Goal: Feedback & Contribution: Contribute content

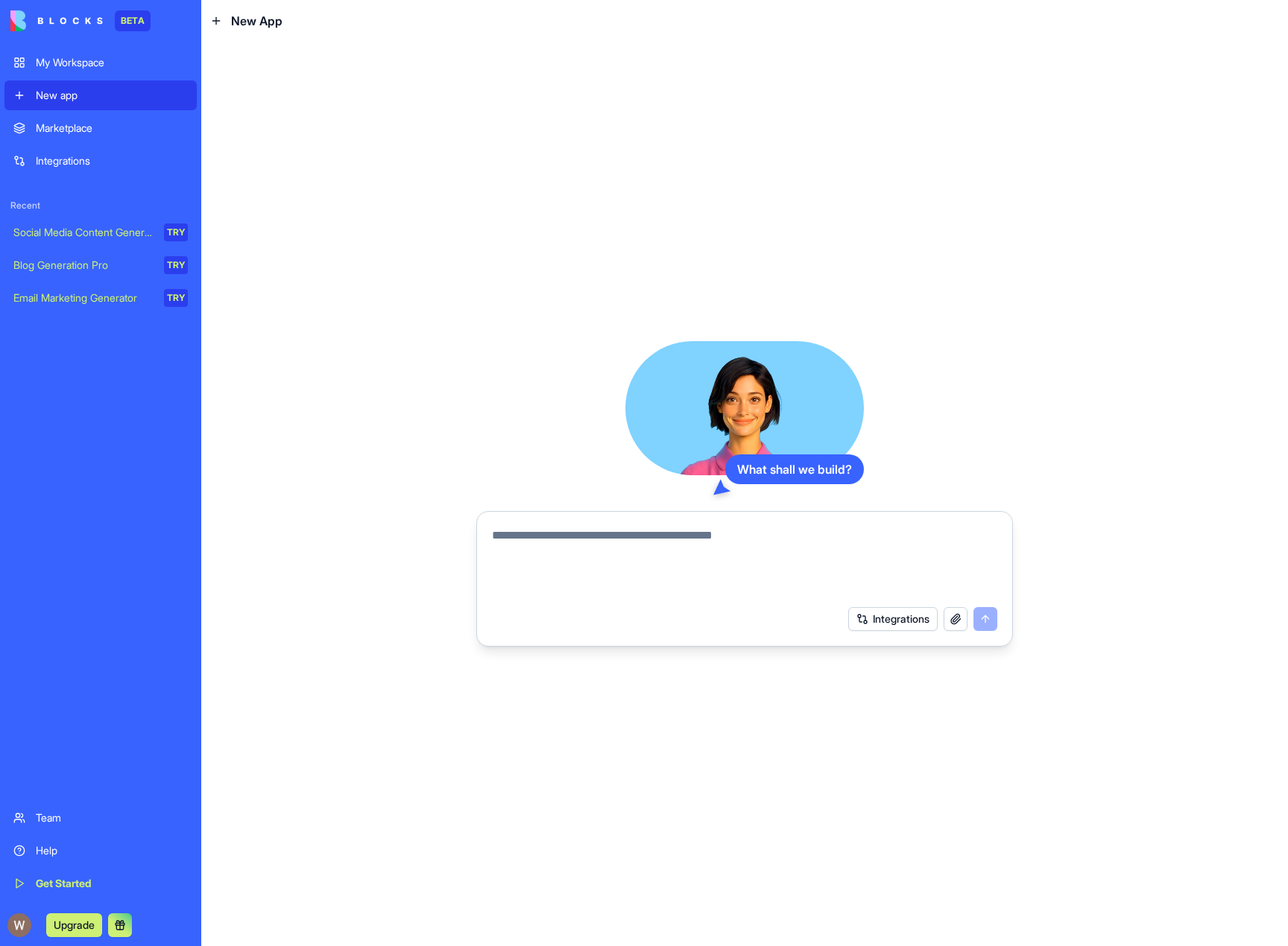
click at [697, 544] on textarea at bounding box center [744, 563] width 505 height 72
type textarea "**********"
click at [985, 620] on button "submit" at bounding box center [985, 619] width 24 height 24
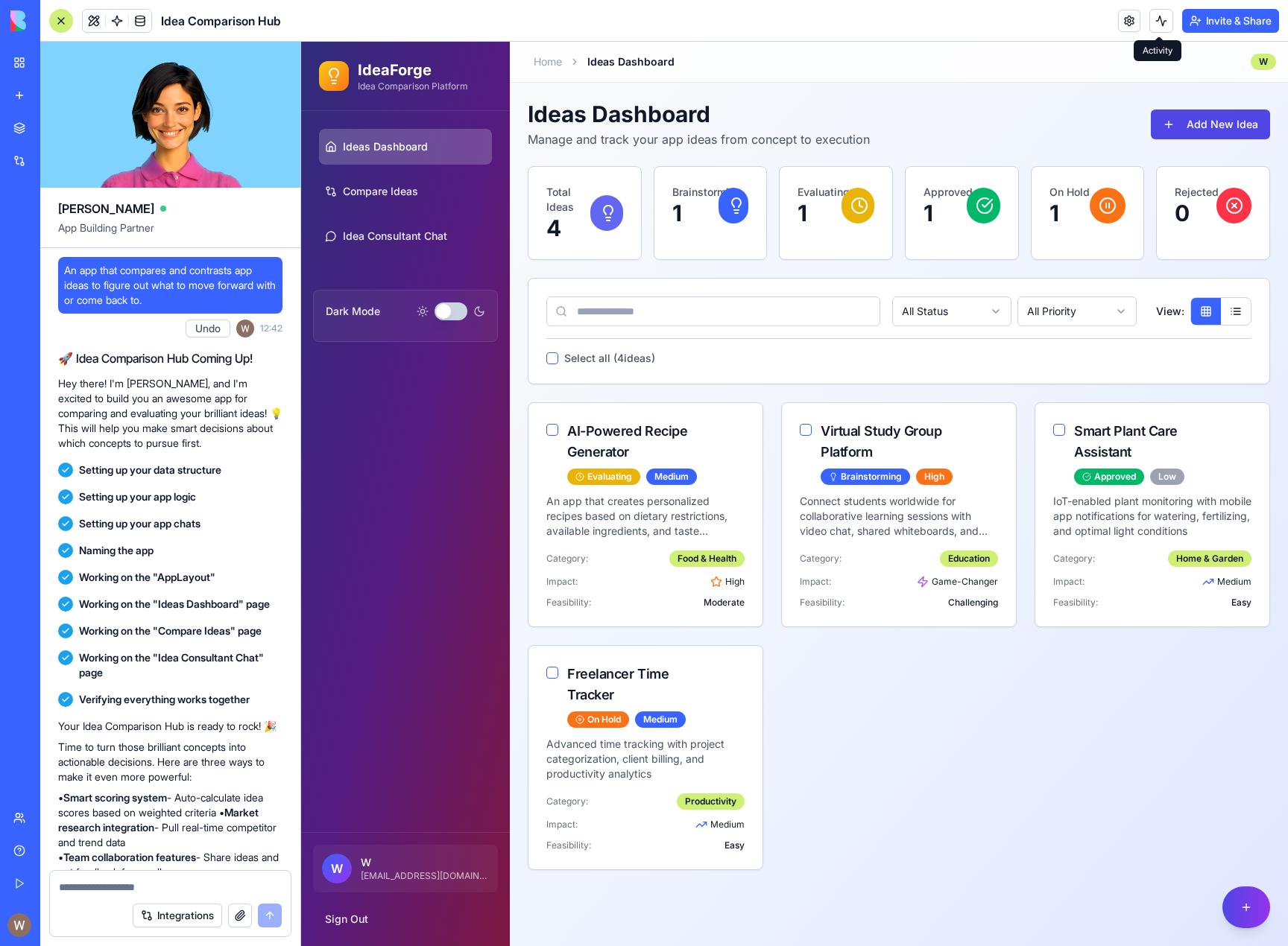
scroll to position [85, 0]
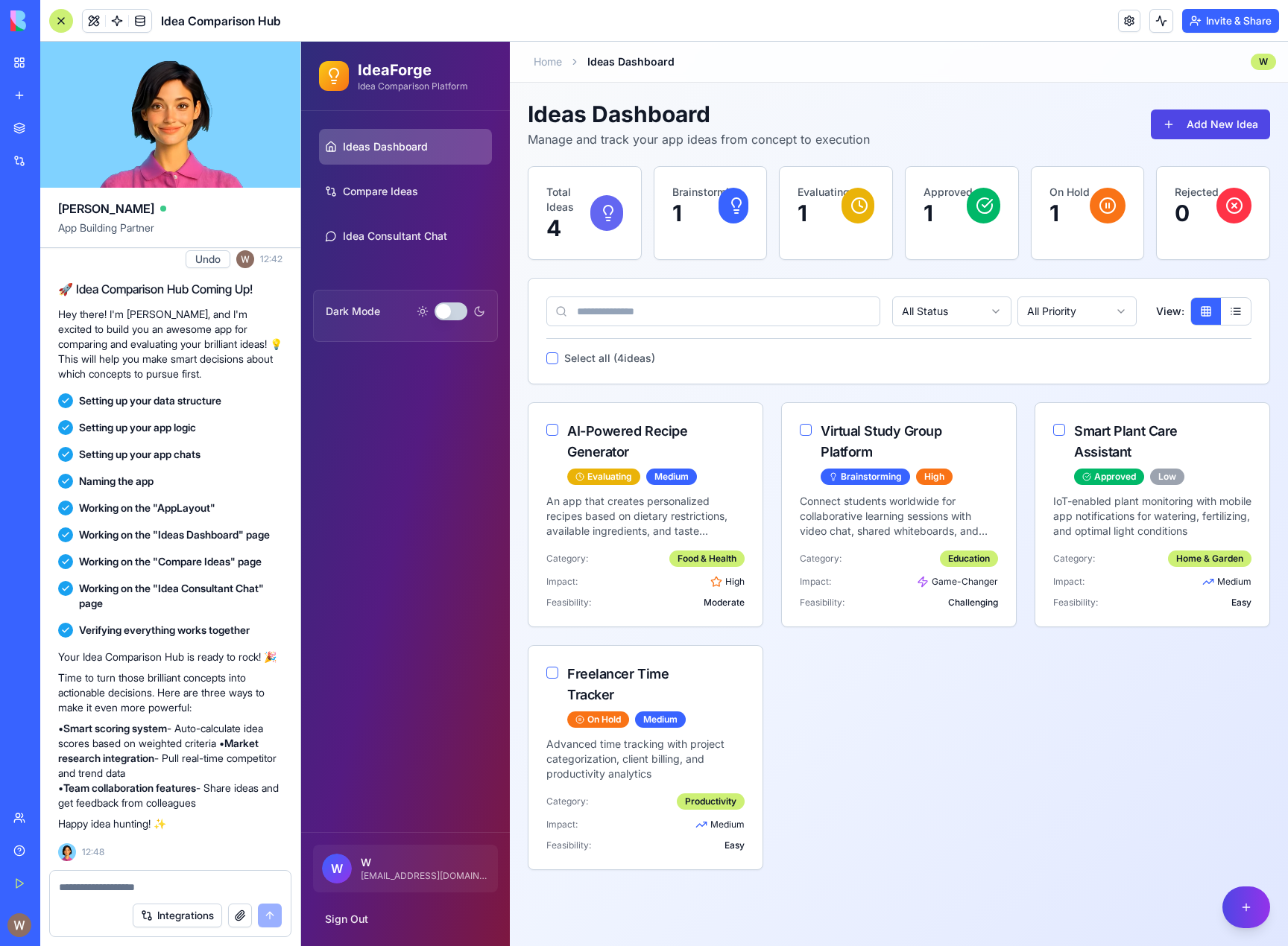
click at [171, 120] on video at bounding box center [170, 115] width 260 height 146
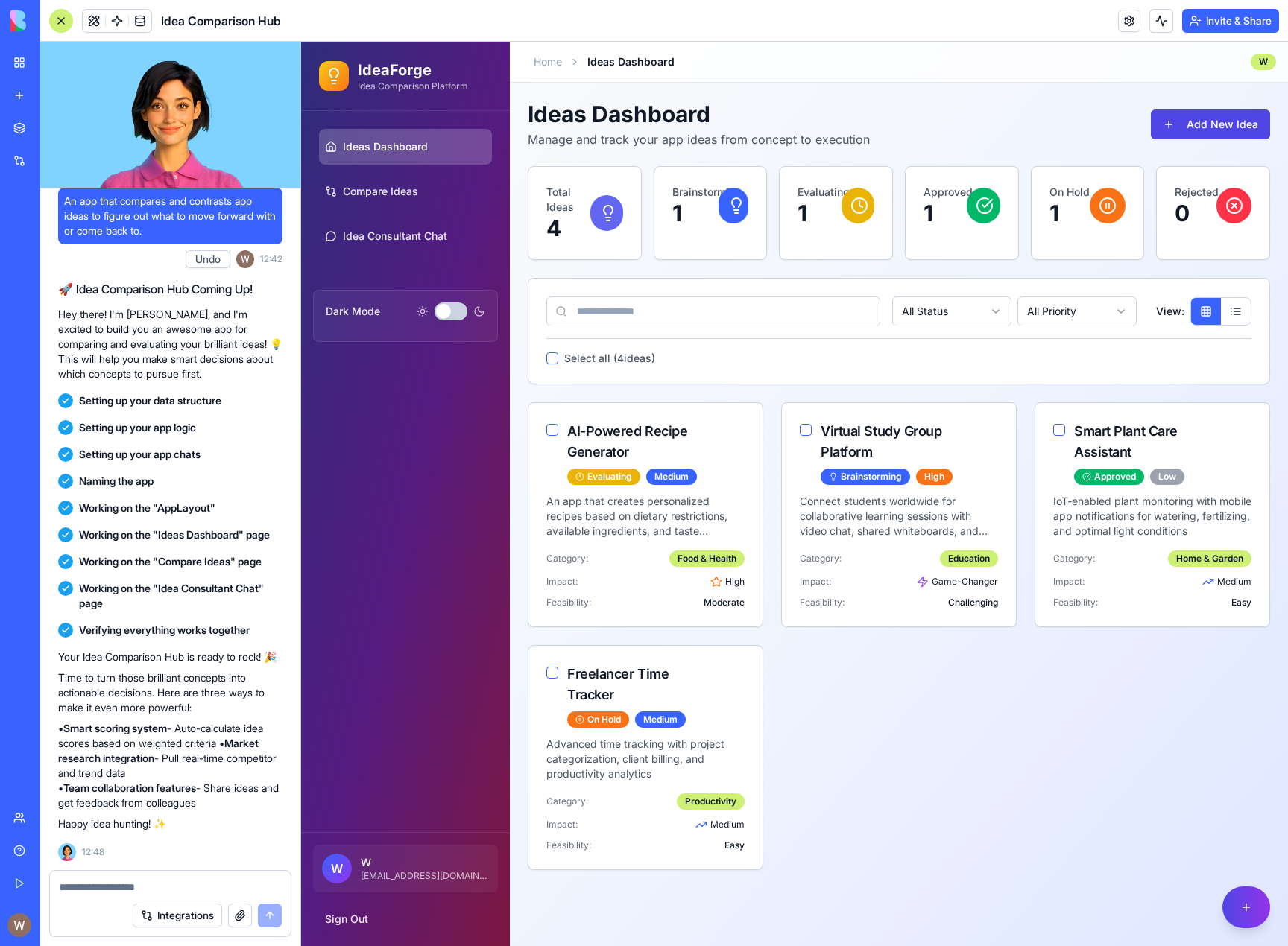
scroll to position [24, 0]
click at [193, 140] on video at bounding box center [170, 115] width 260 height 146
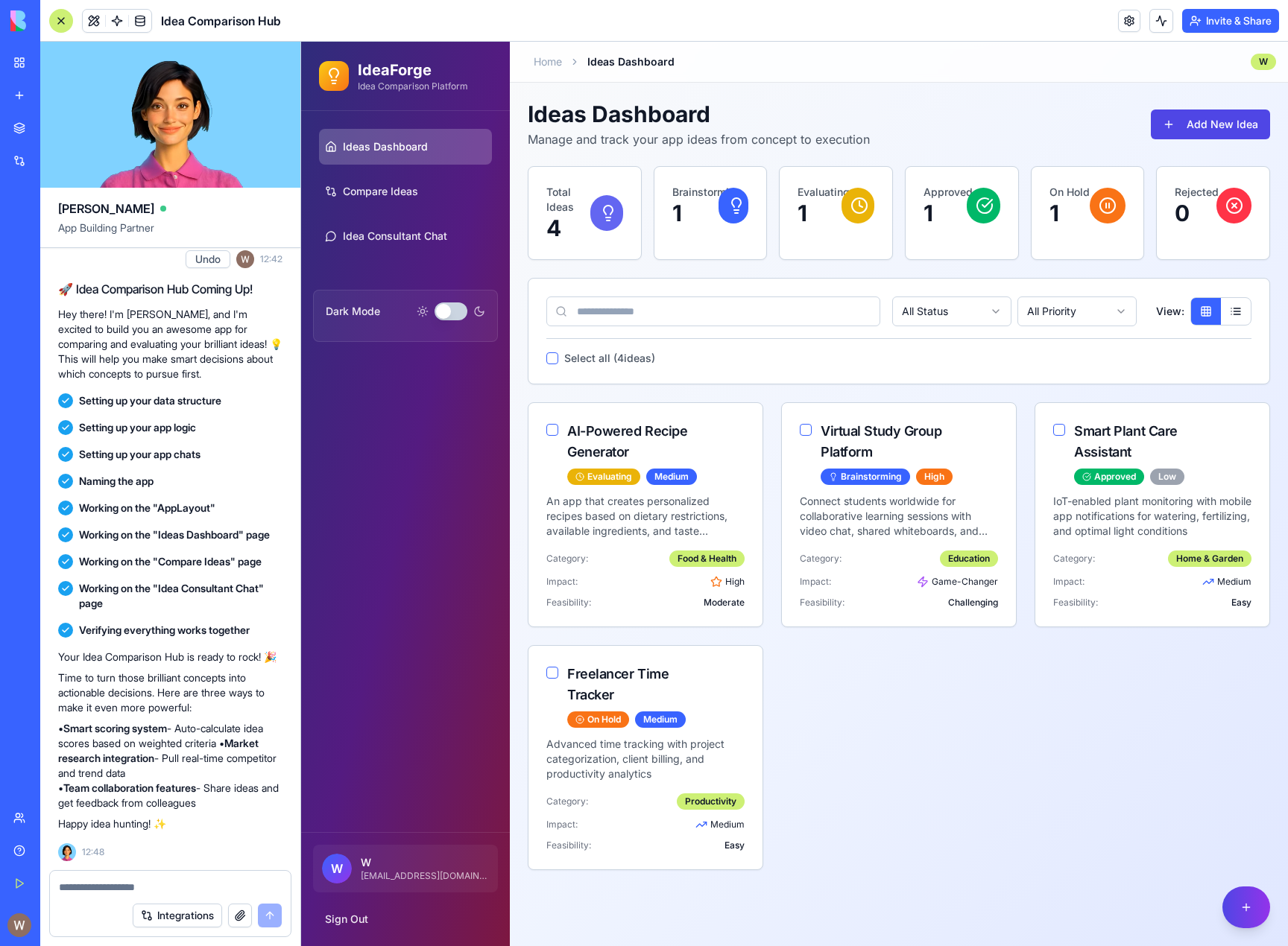
scroll to position [85, 0]
click at [445, 315] on button "Dark Mode" at bounding box center [451, 312] width 33 height 18
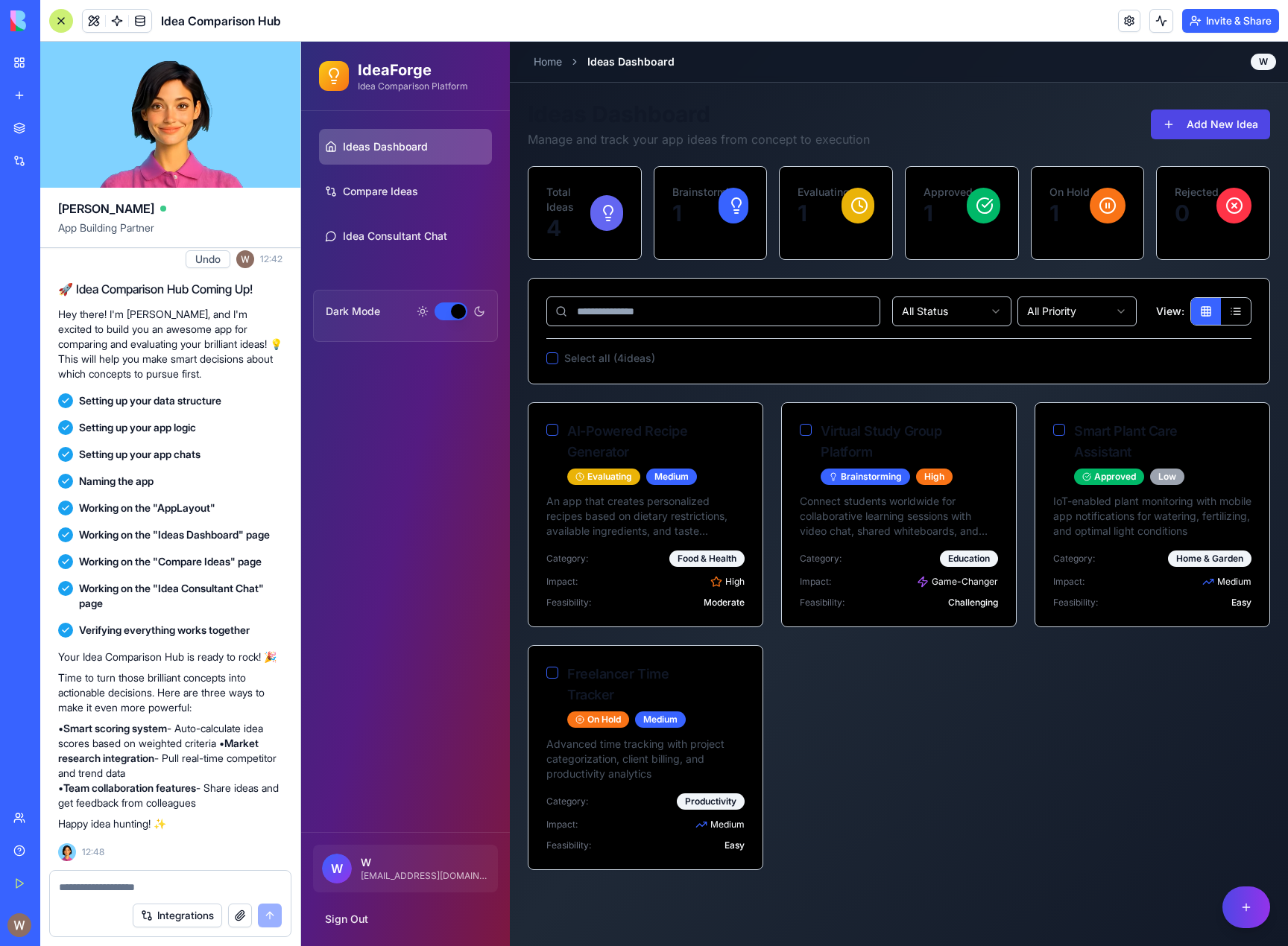
click at [454, 314] on button "Dark Mode" at bounding box center [451, 312] width 33 height 18
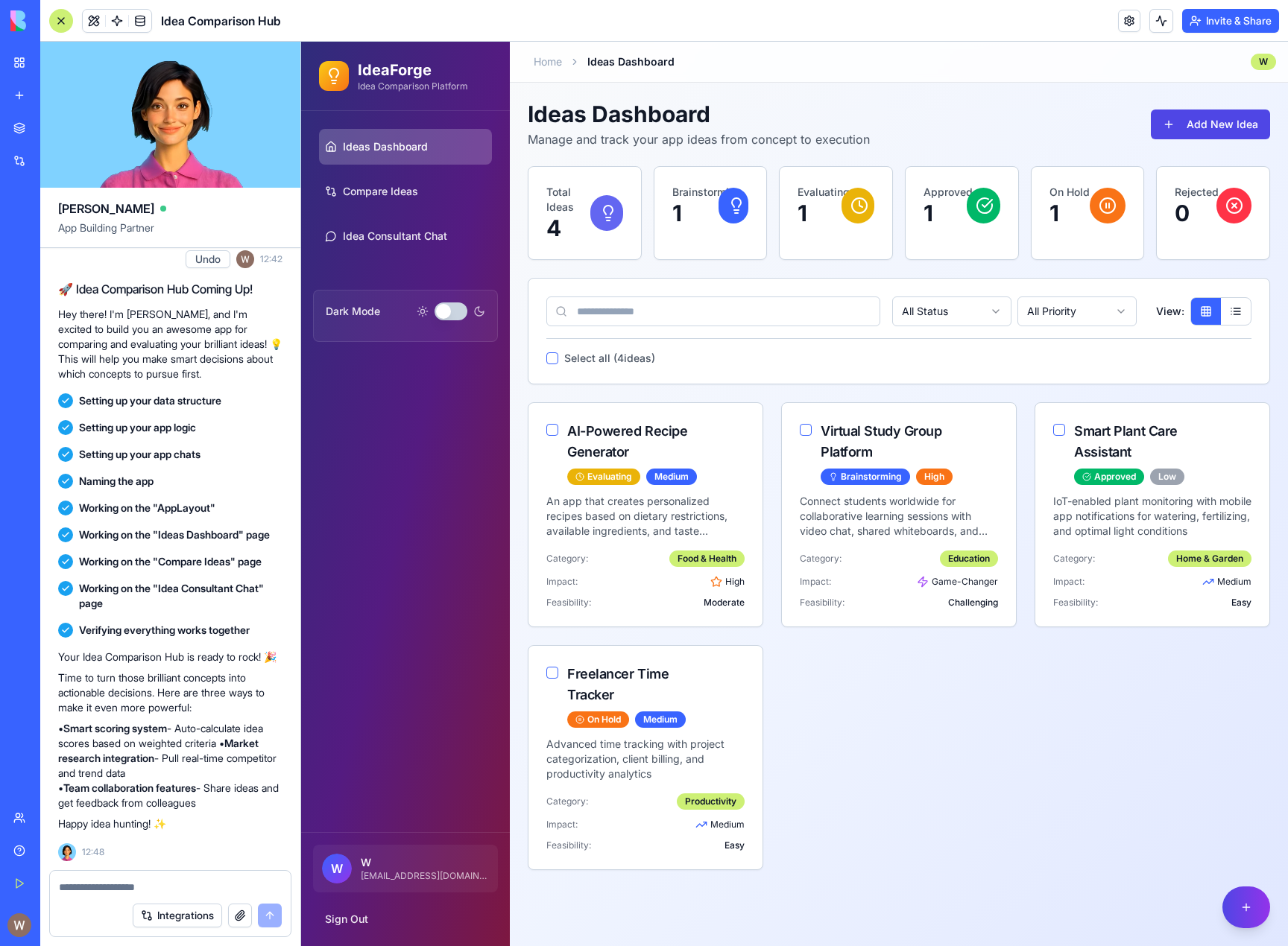
click at [454, 314] on button "Dark Mode" at bounding box center [451, 312] width 33 height 18
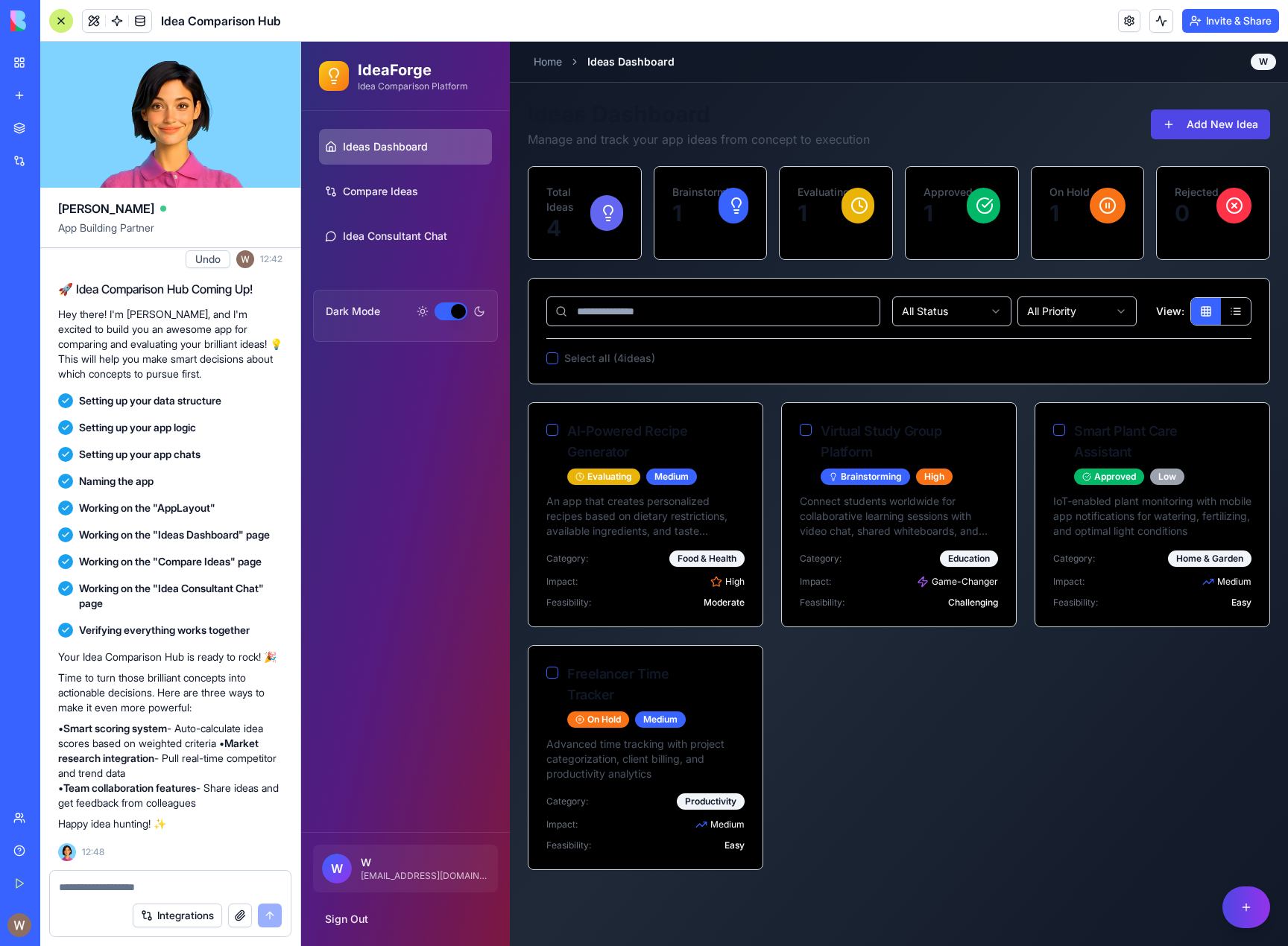
click at [454, 314] on button "Dark Mode" at bounding box center [451, 312] width 33 height 18
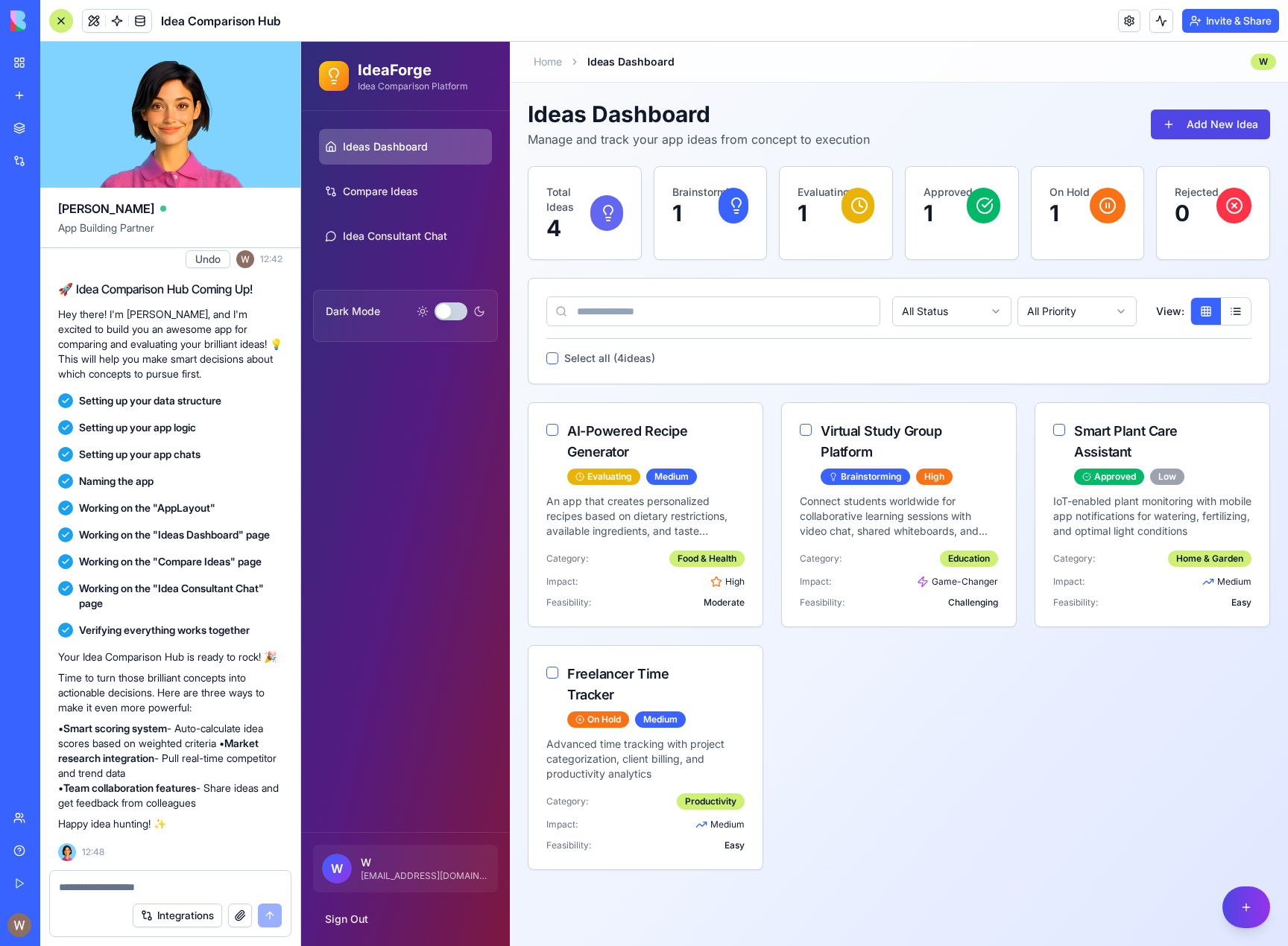
click at [454, 314] on button "Dark Mode" at bounding box center [451, 312] width 33 height 18
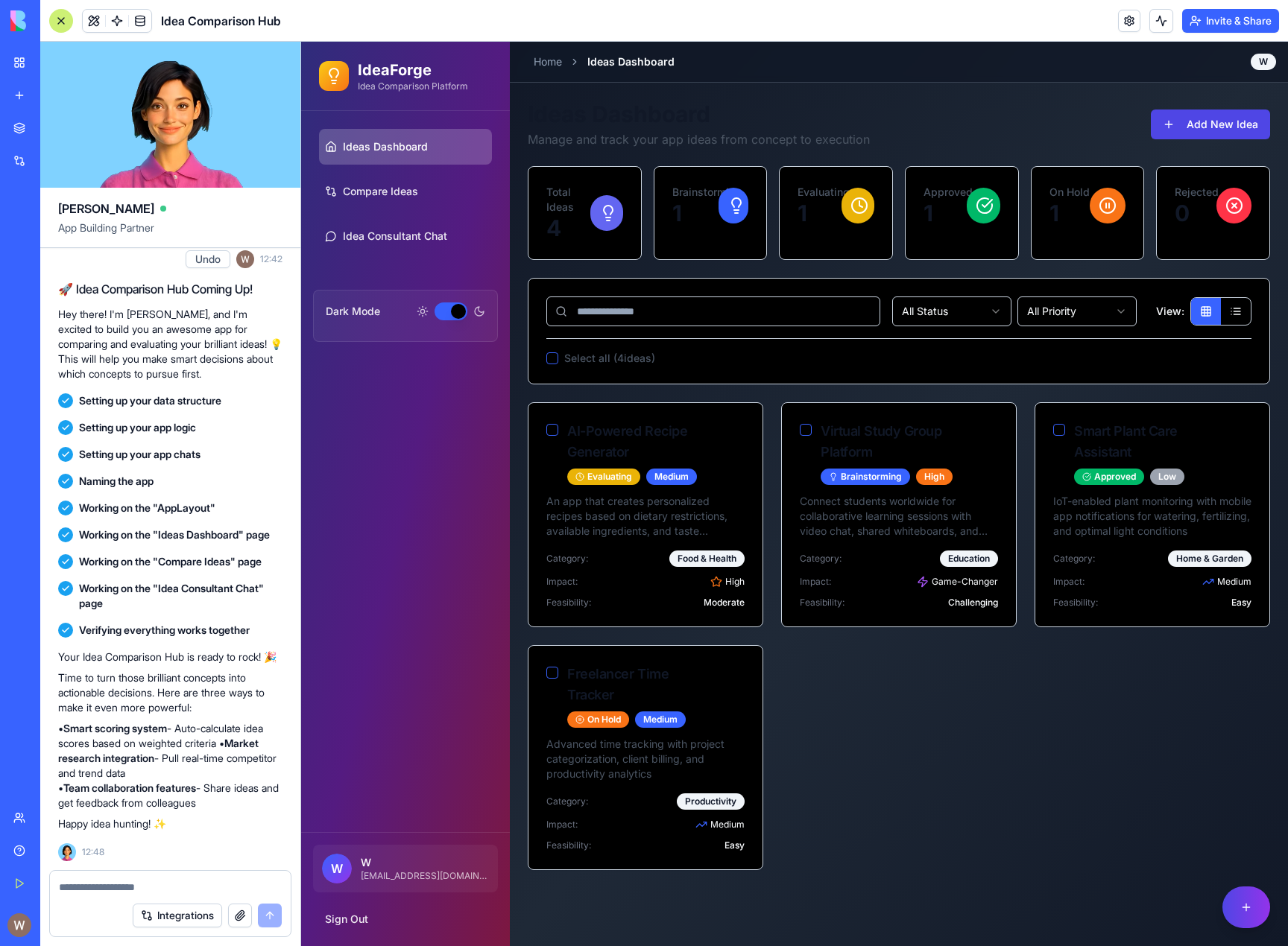
click at [456, 312] on button "Dark Mode" at bounding box center [451, 312] width 33 height 18
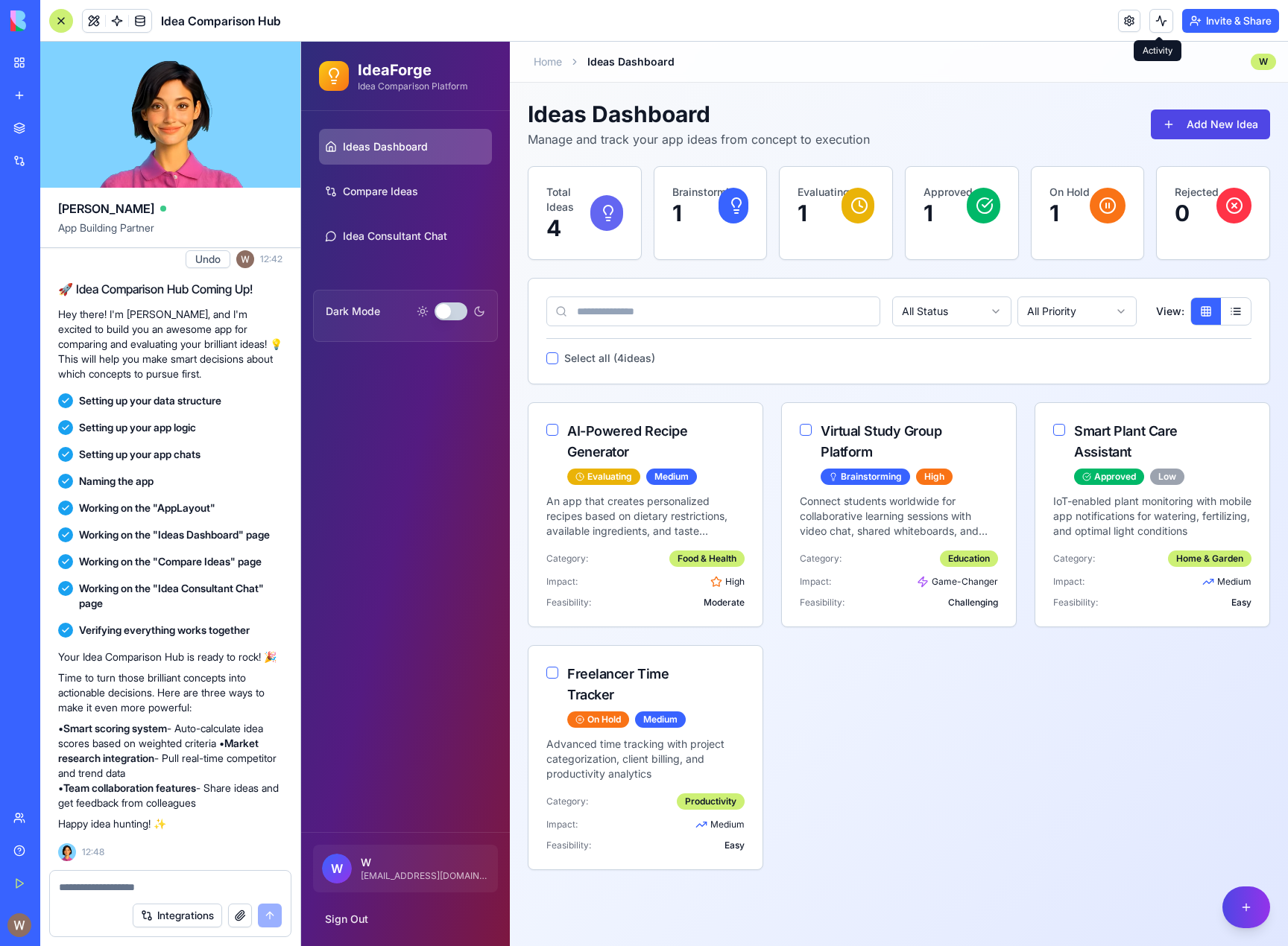
click at [1159, 20] on button at bounding box center [1161, 20] width 24 height 24
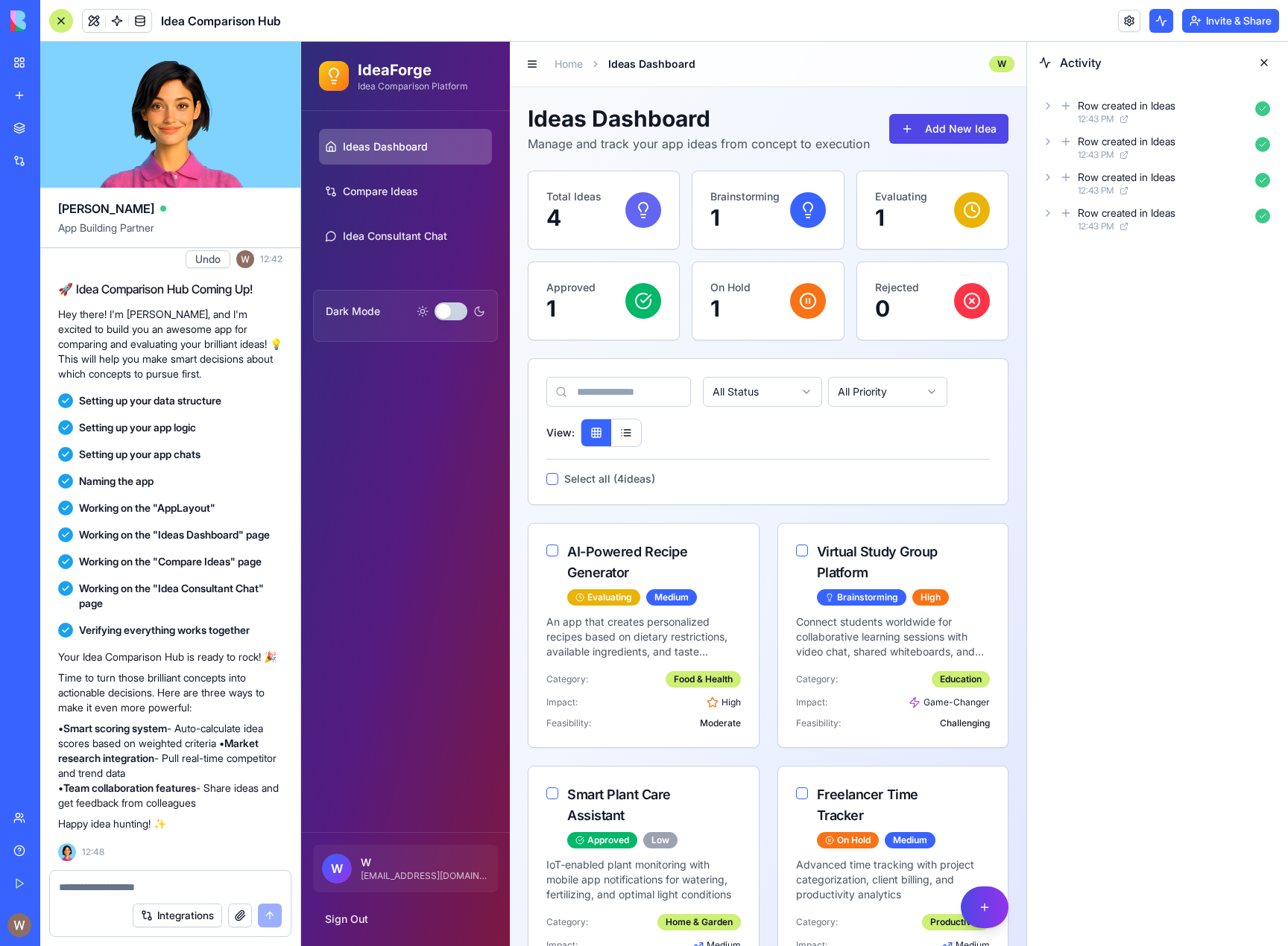
click at [1262, 64] on button at bounding box center [1264, 62] width 24 height 24
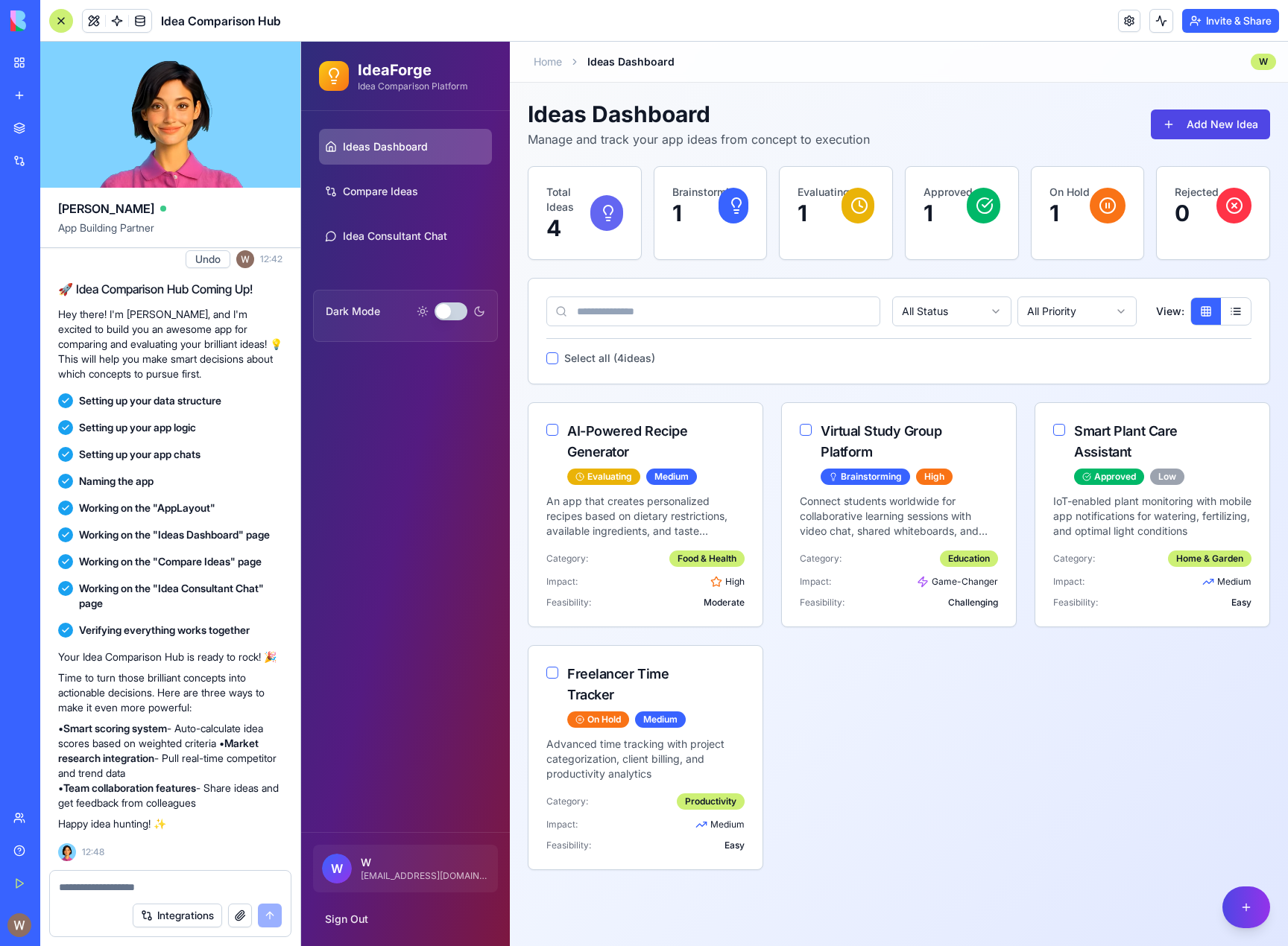
click at [610, 218] on icon at bounding box center [608, 218] width 4 height 0
click at [559, 227] on p "4" at bounding box center [569, 228] width 44 height 27
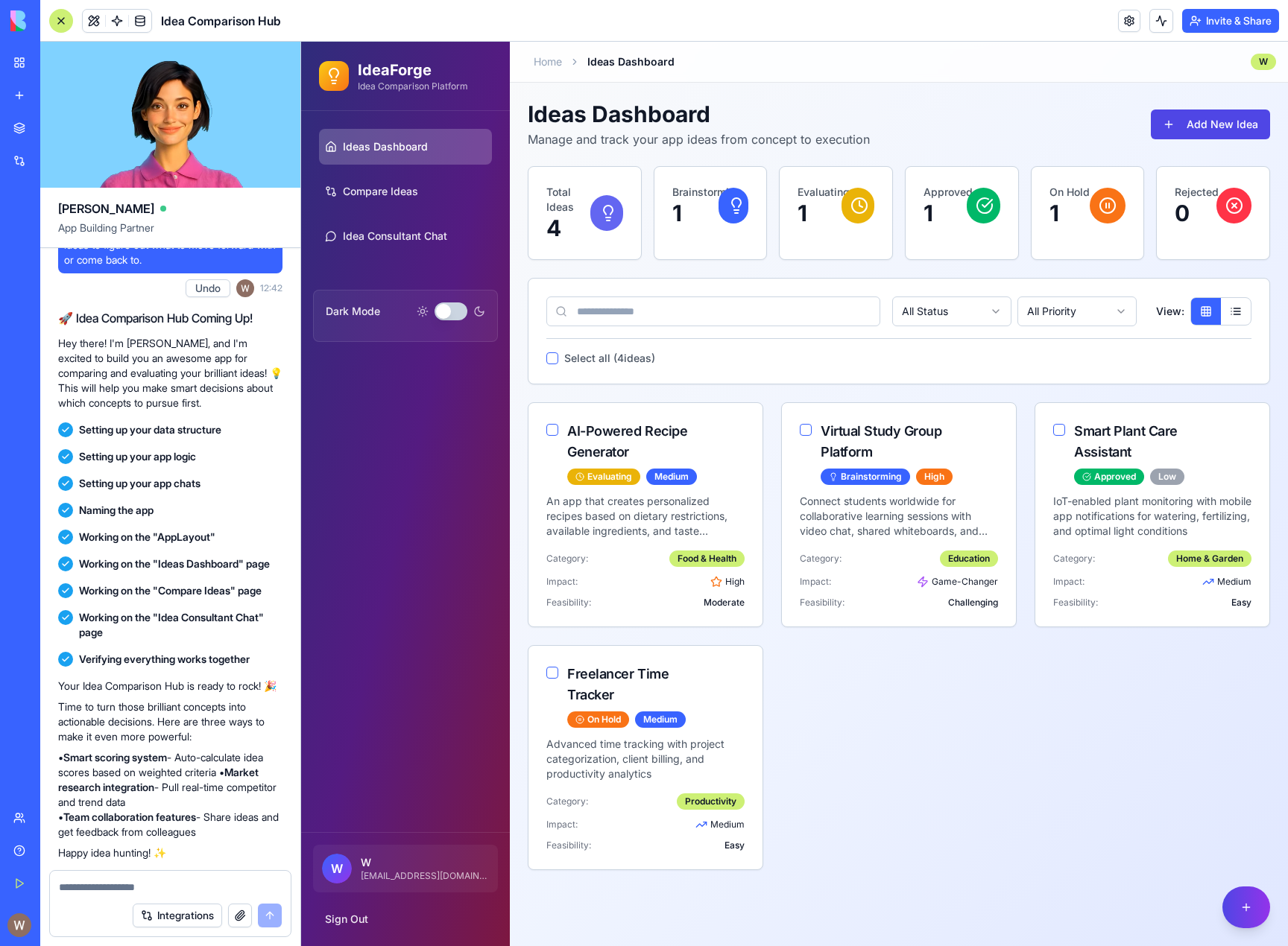
scroll to position [0, 0]
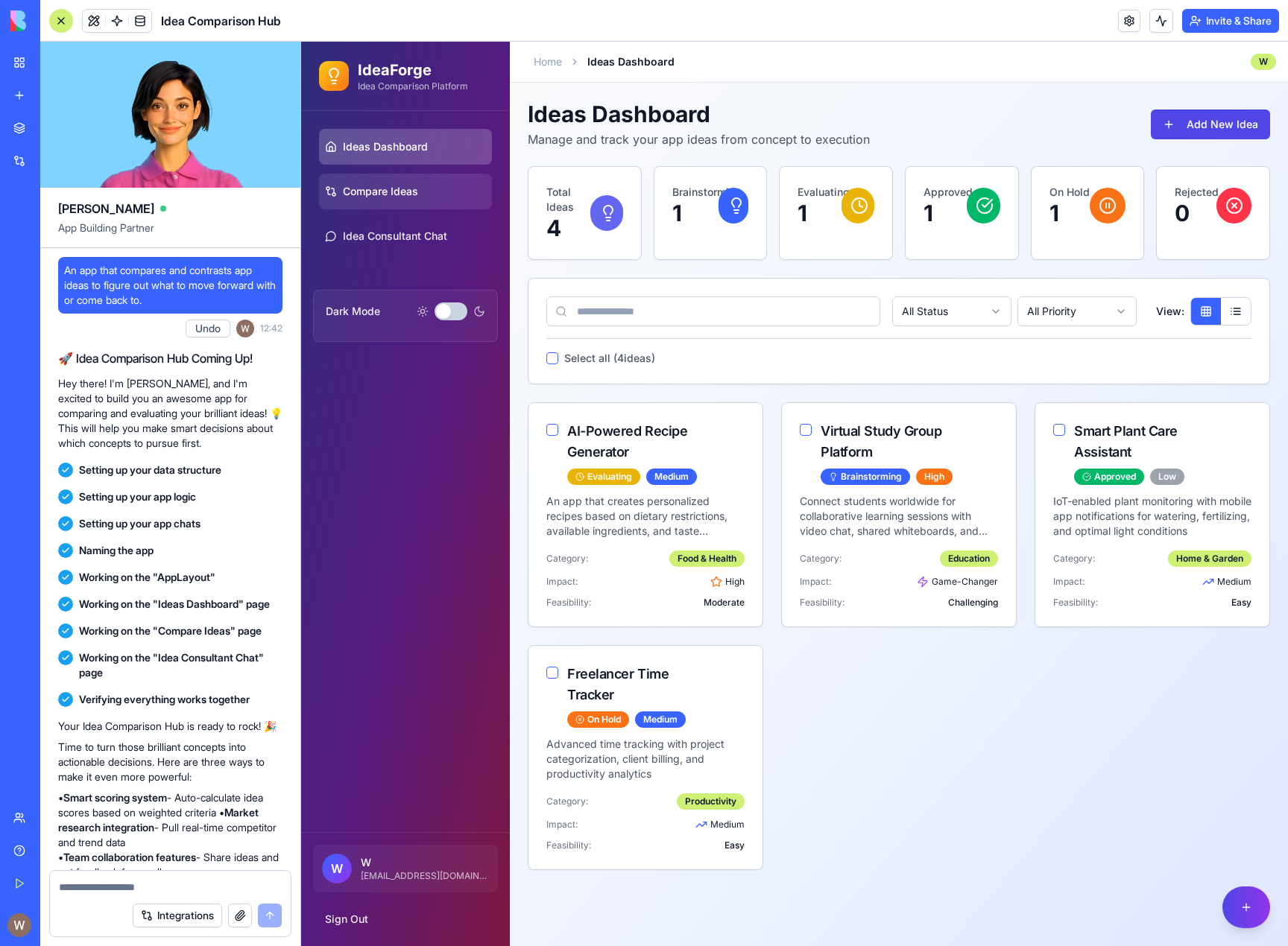
click at [406, 195] on span "Compare Ideas" at bounding box center [380, 191] width 76 height 15
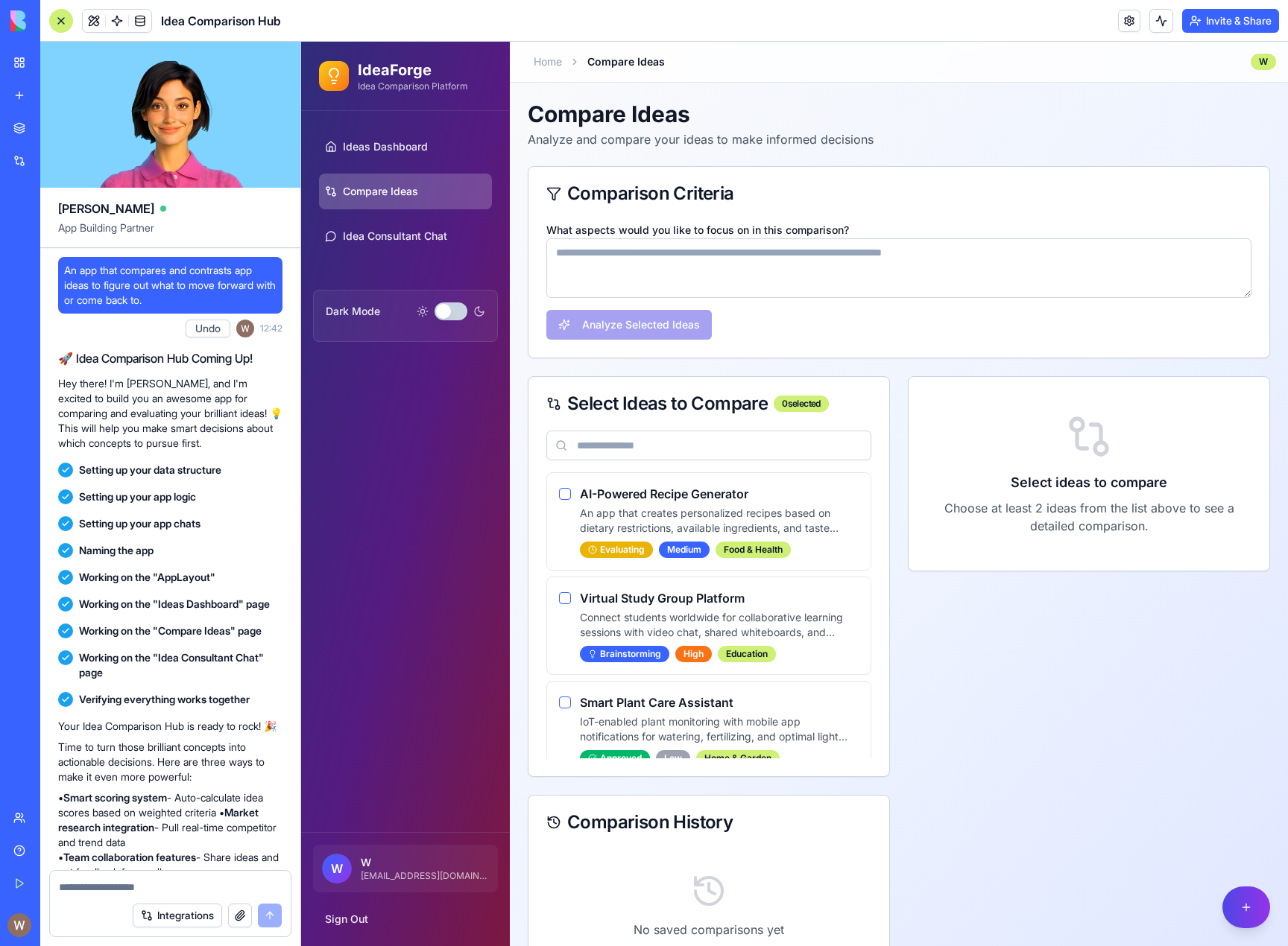
click at [786, 264] on textarea "What aspects would you like to focus on in this comparison?" at bounding box center [899, 268] width 705 height 59
click at [391, 155] on link "Ideas Dashboard" at bounding box center [405, 146] width 173 height 36
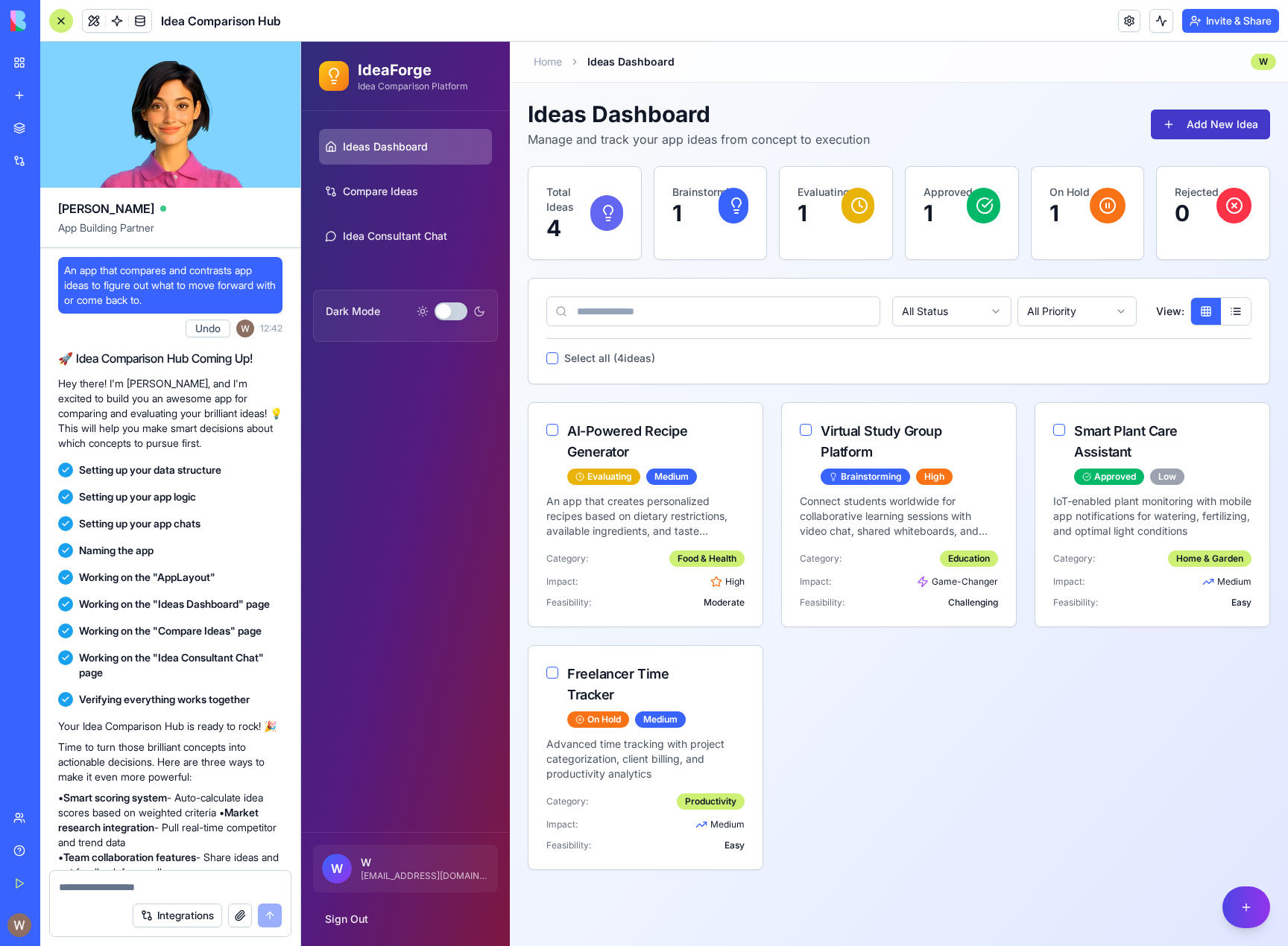
click at [1185, 129] on button "Add New Idea" at bounding box center [1211, 124] width 120 height 30
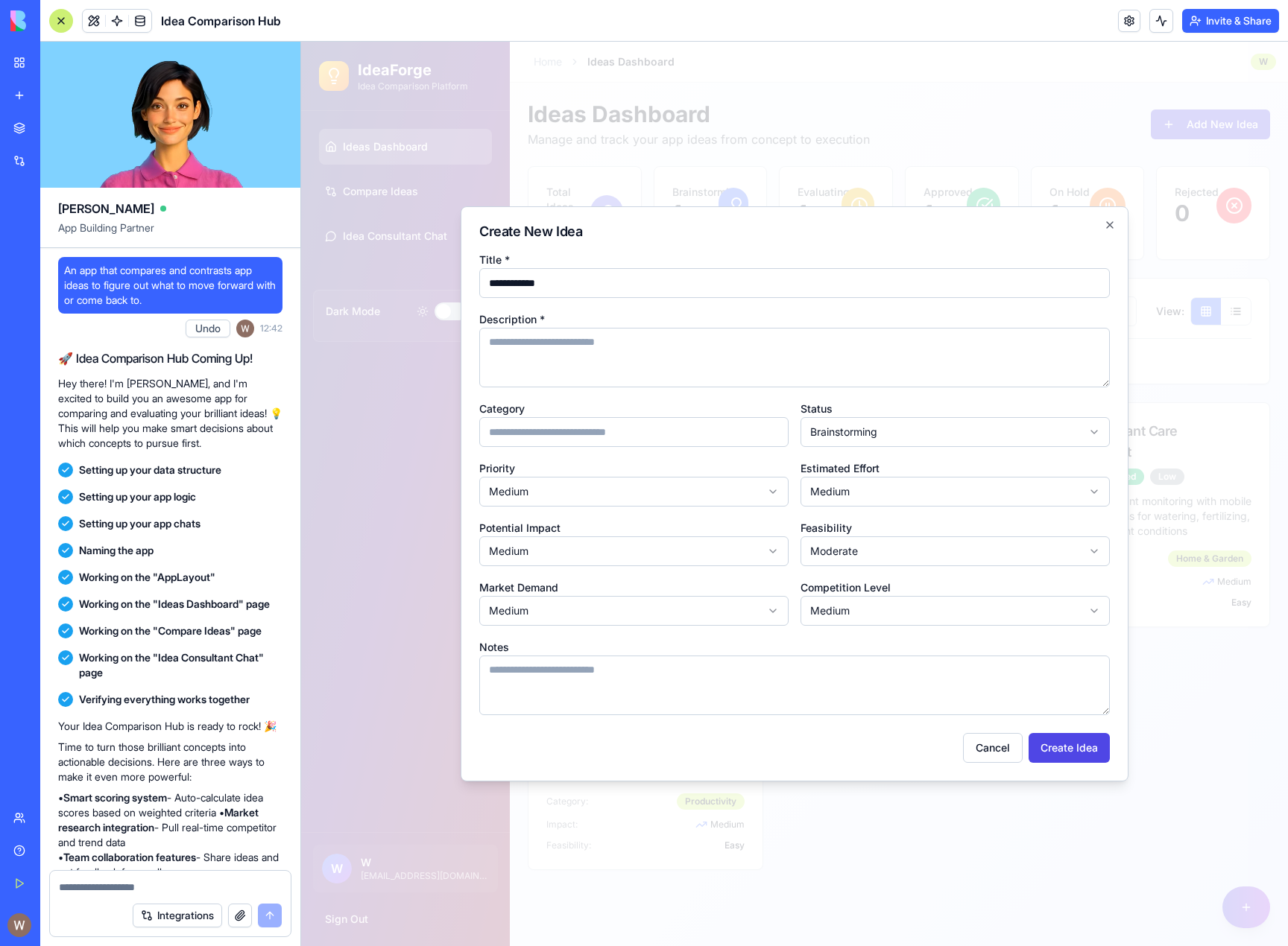
type input "**********"
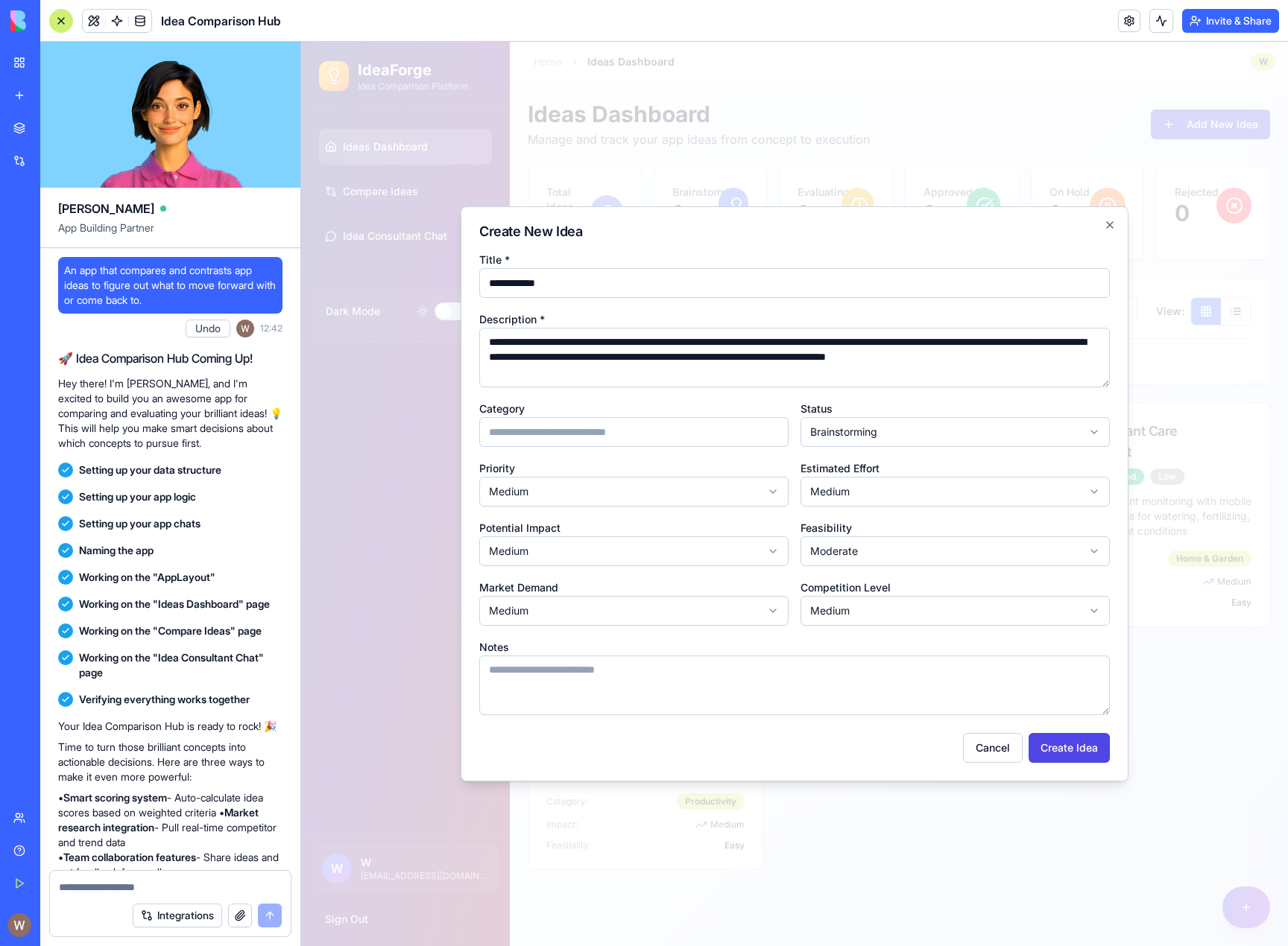
type textarea "**********"
click at [642, 440] on input "Category" at bounding box center [634, 432] width 309 height 30
type input "********"
click at [1098, 431] on body "IdeaForge Idea Comparison Platform Ideas Dashboard Compare Ideas Idea Consultan…" at bounding box center [794, 494] width 987 height 905
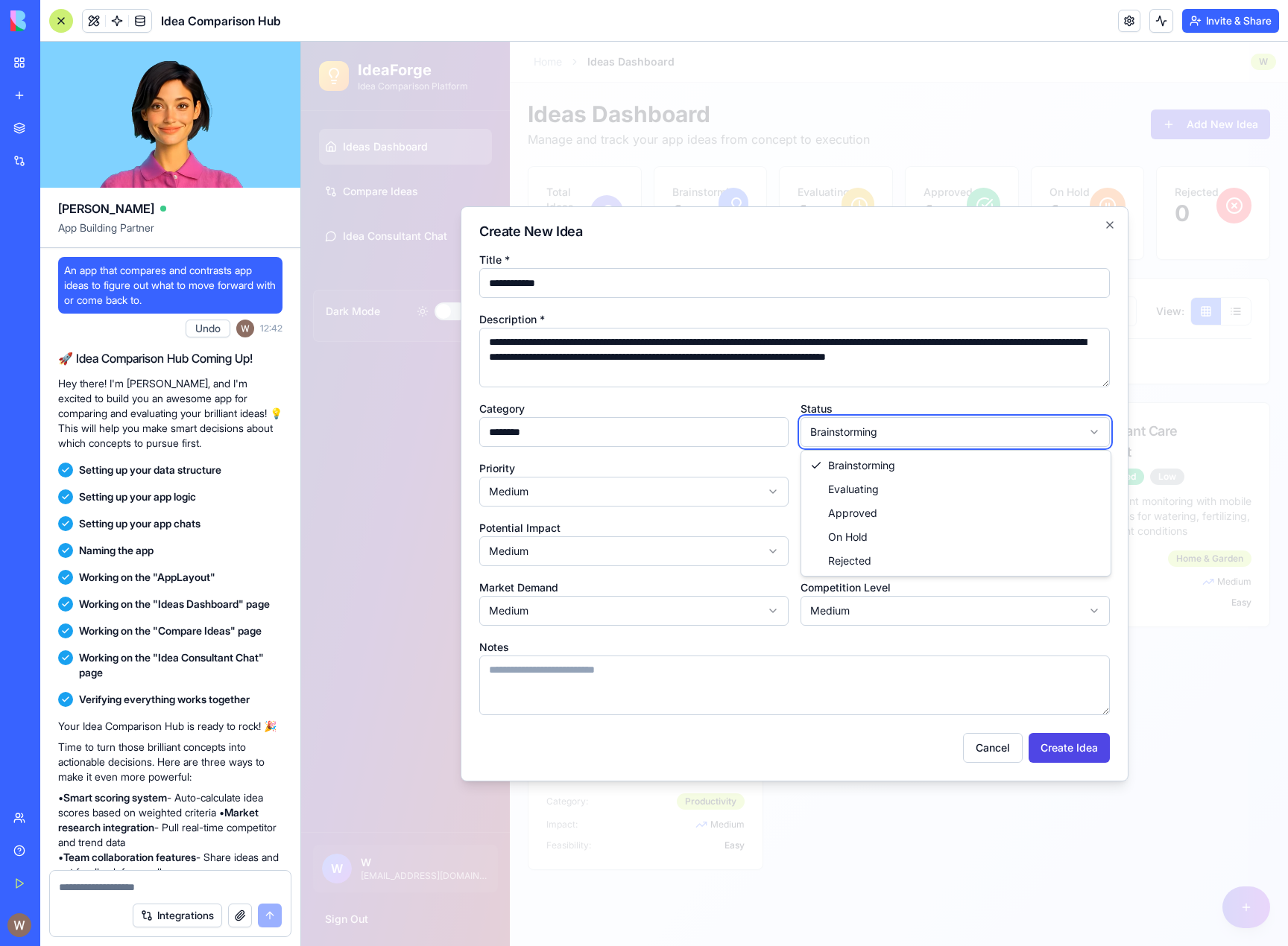
click at [970, 398] on body "IdeaForge Idea Comparison Platform Ideas Dashboard Compare Ideas Idea Consultan…" at bounding box center [794, 494] width 987 height 905
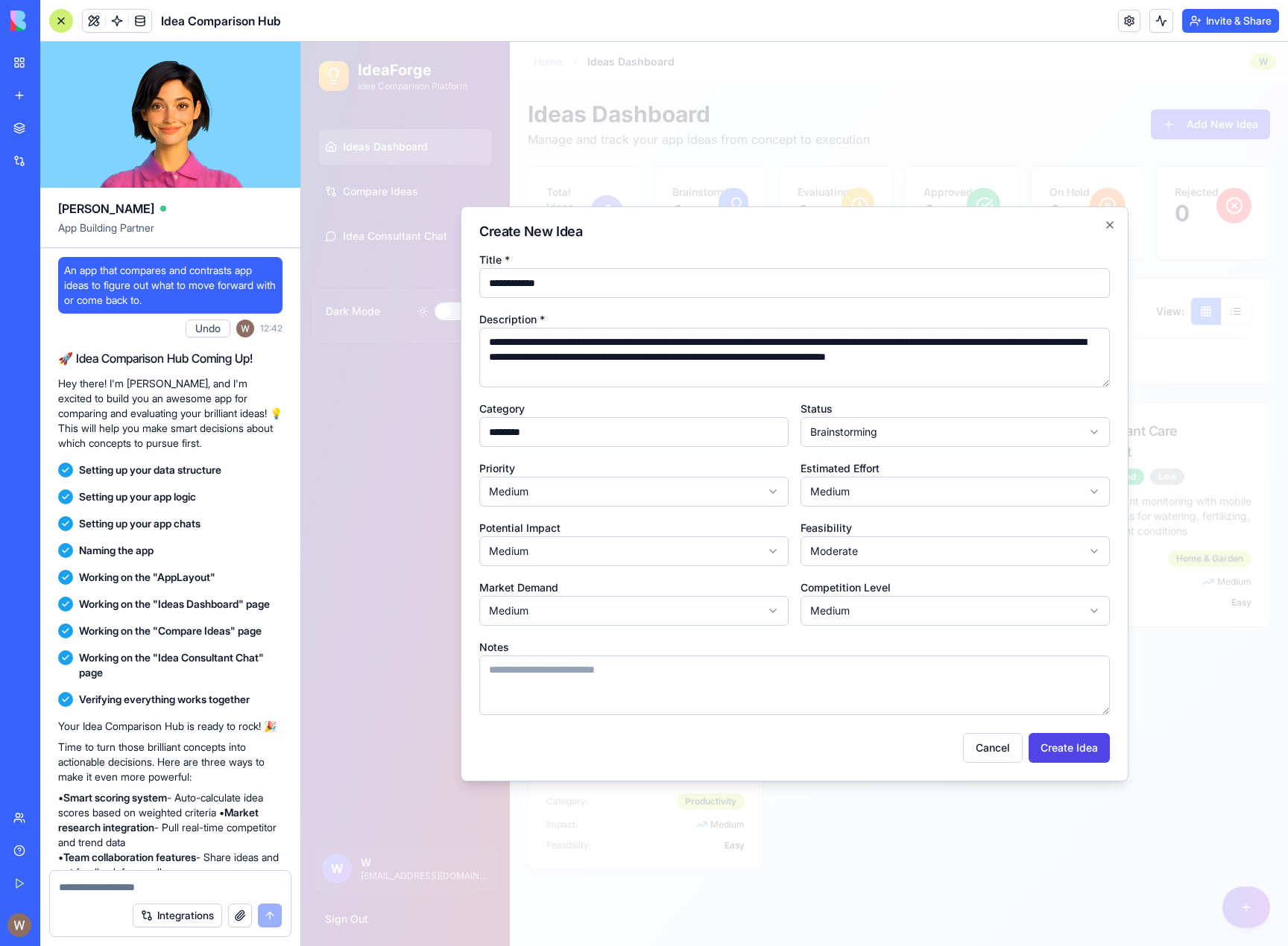
click at [777, 490] on body "IdeaForge Idea Comparison Platform Ideas Dashboard Compare Ideas Idea Consultan…" at bounding box center [794, 494] width 987 height 905
select select "***"
click at [967, 493] on body "IdeaForge Idea Comparison Platform Ideas Dashboard Compare Ideas Idea Consultan…" at bounding box center [794, 494] width 987 height 905
select select "*****"
click at [1060, 747] on button "Create Idea" at bounding box center [1069, 748] width 81 height 30
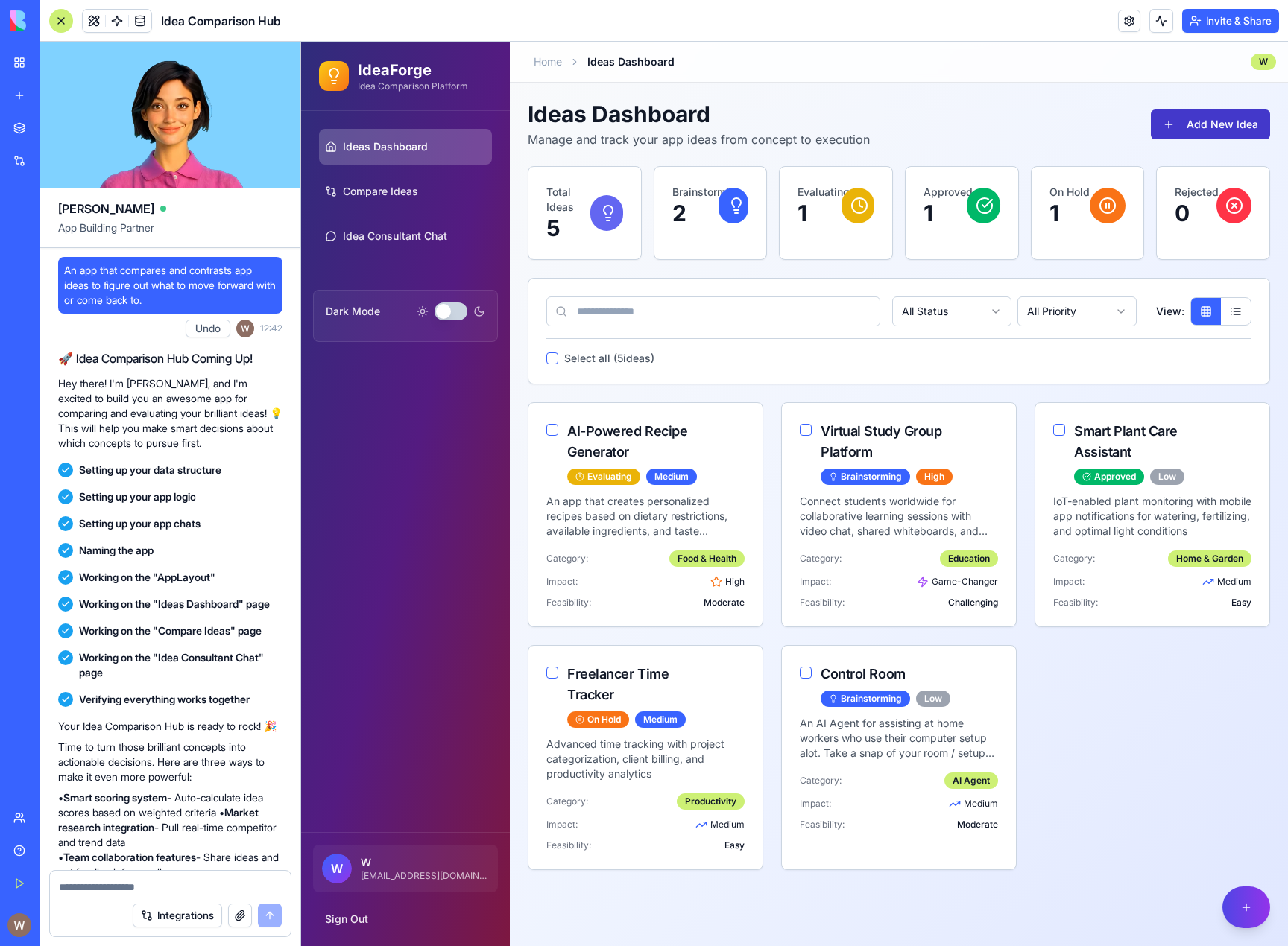
click at [1209, 134] on button "Add New Idea" at bounding box center [1211, 124] width 120 height 30
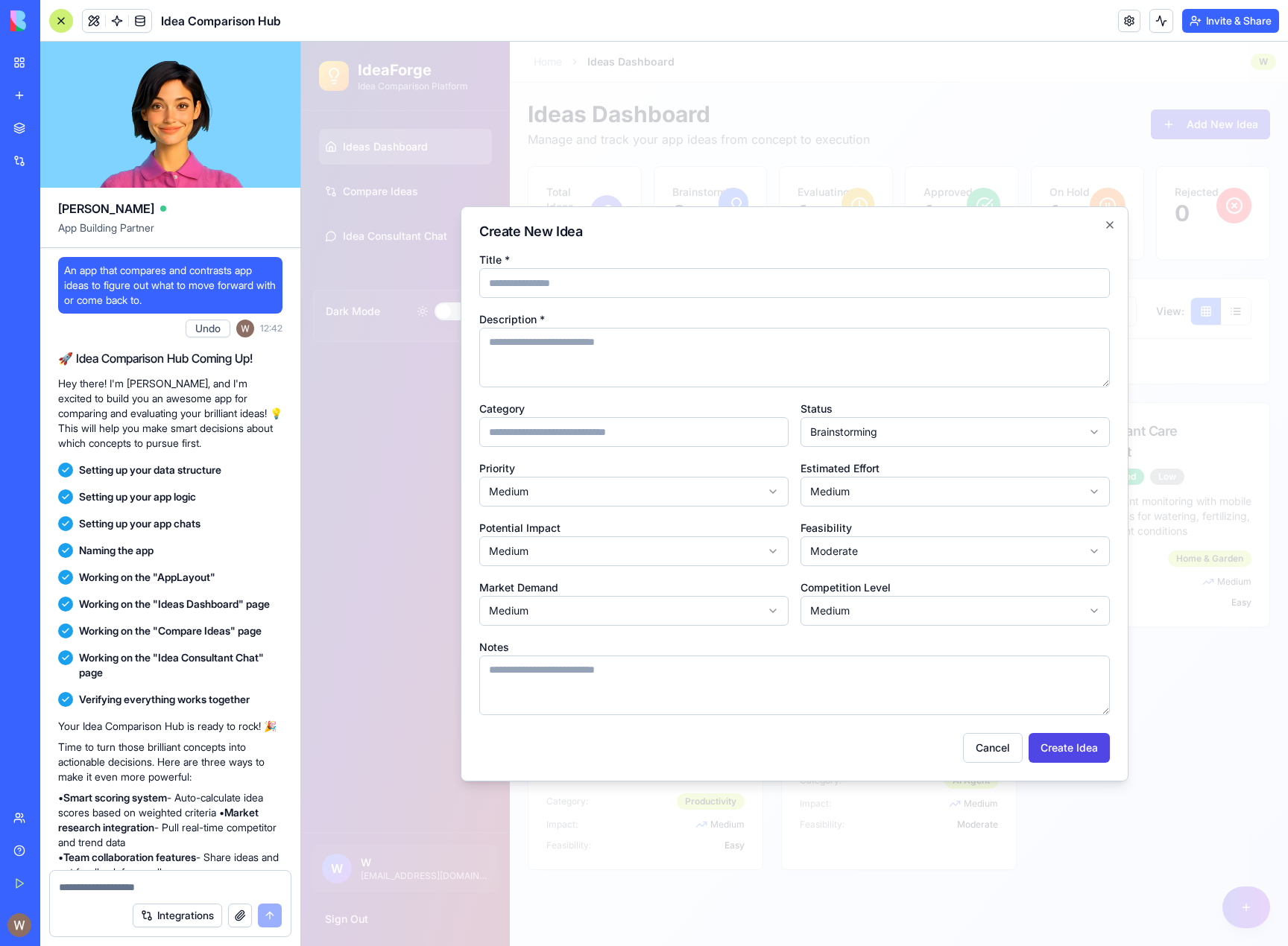
click at [662, 287] on input "Title *" at bounding box center [794, 283] width 631 height 30
type input "**********"
click at [604, 351] on textarea "Description *" at bounding box center [794, 357] width 631 height 59
type textarea "**********"
click at [652, 437] on input "Category" at bounding box center [634, 432] width 309 height 30
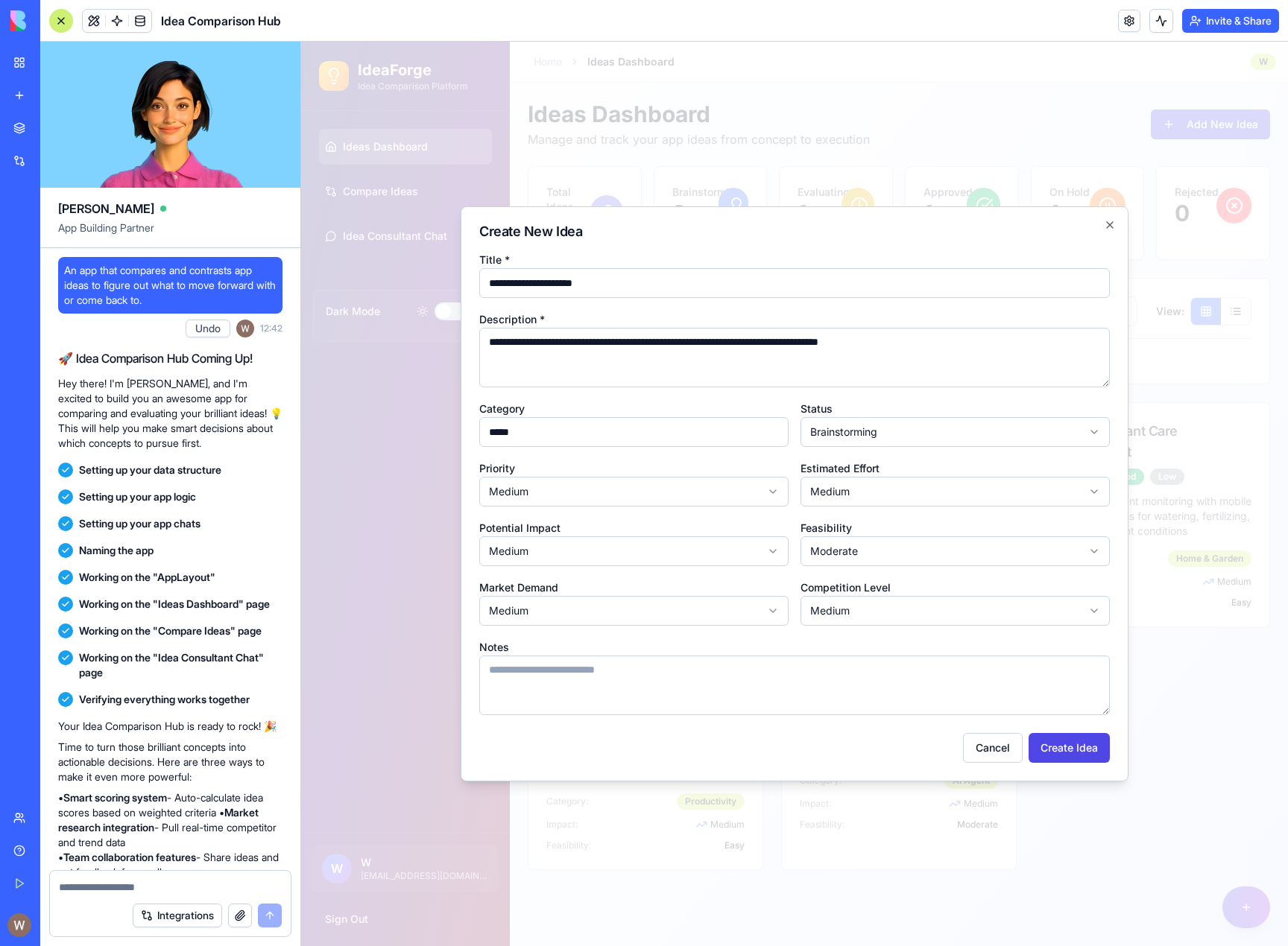
type input "*****"
click at [1037, 644] on div "Notes" at bounding box center [794, 676] width 631 height 77
click at [1077, 748] on button "Create Idea" at bounding box center [1069, 748] width 81 height 30
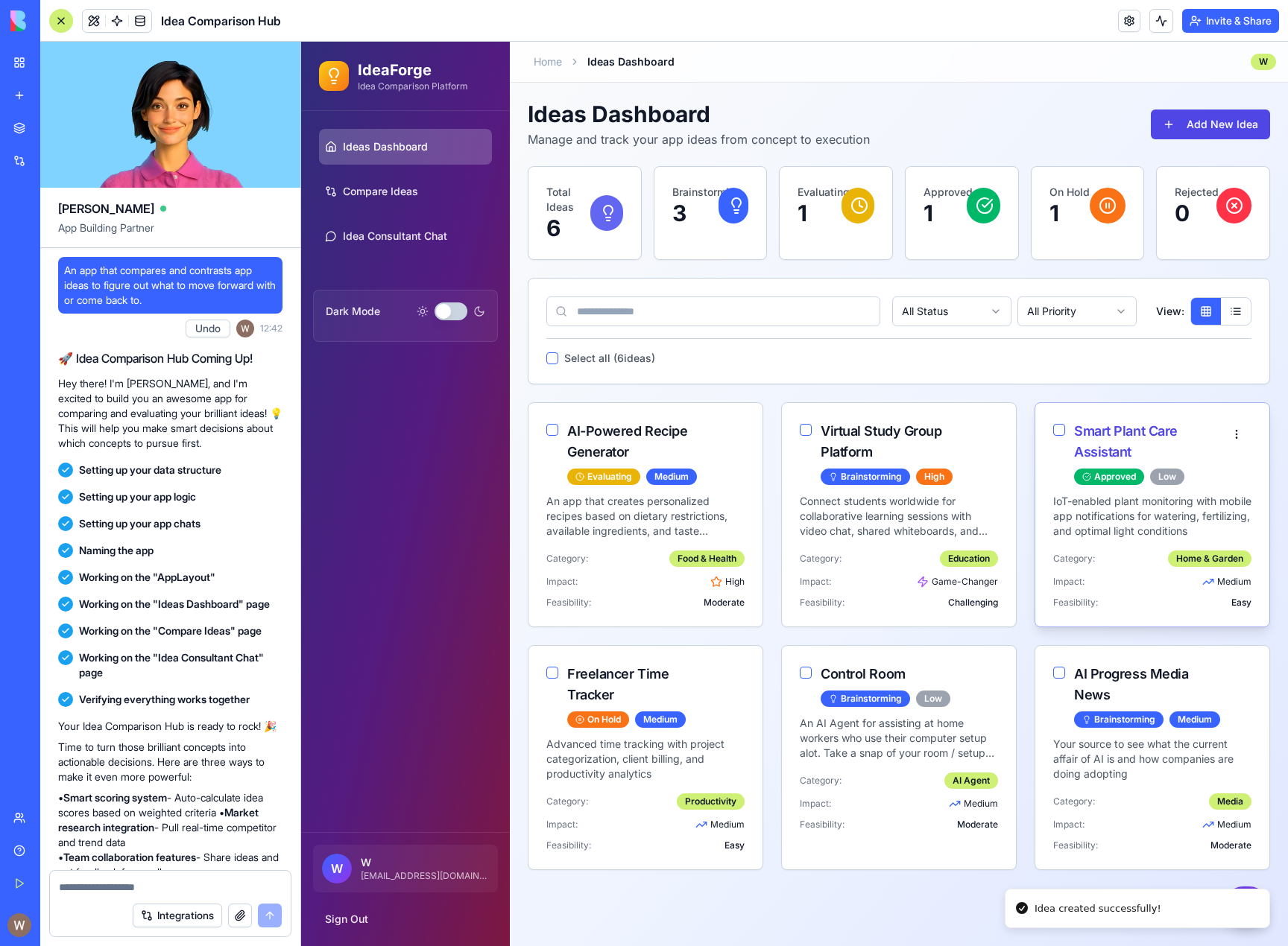
click at [1059, 433] on button "button" at bounding box center [1059, 429] width 12 height 12
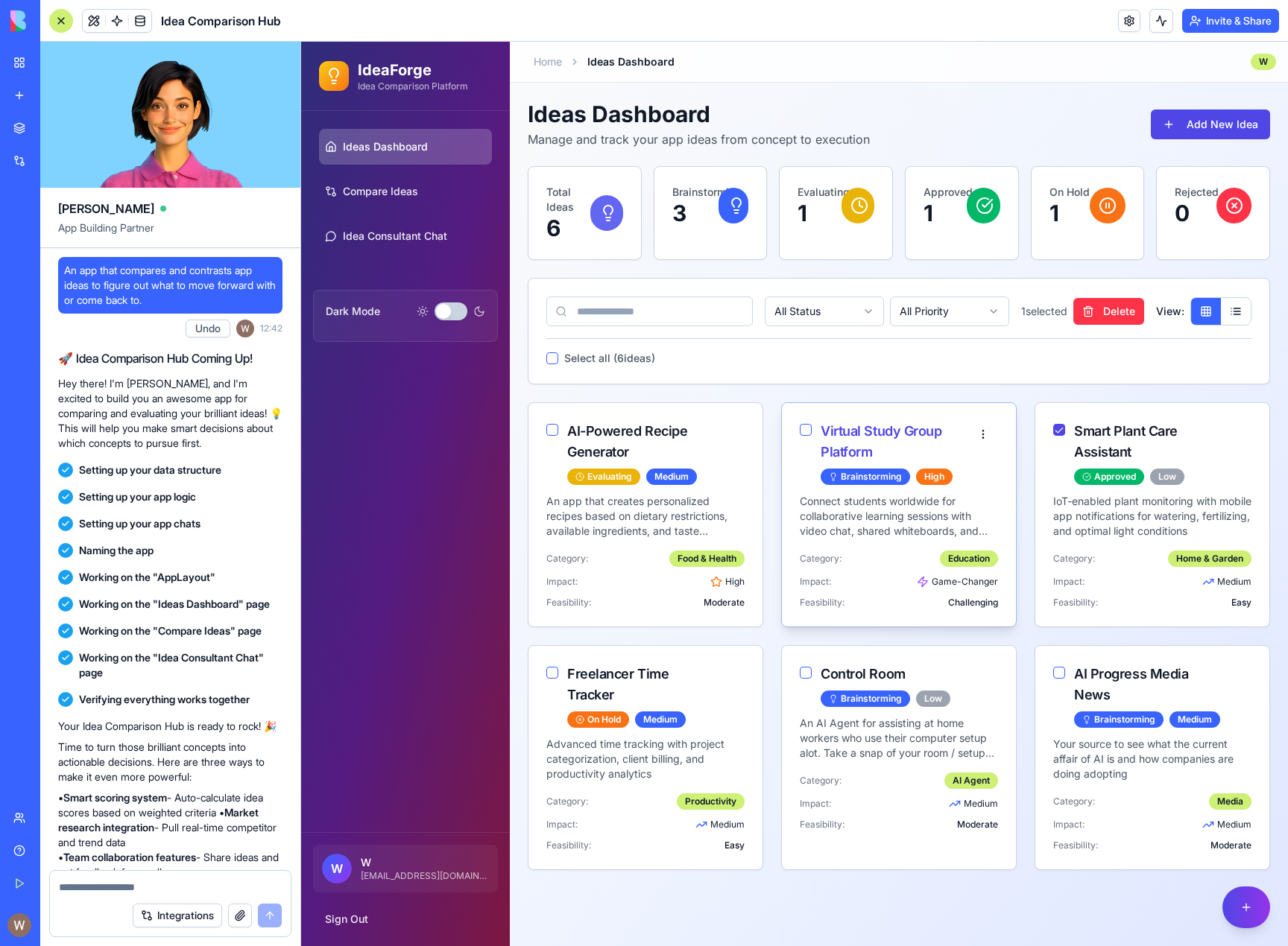
click at [809, 428] on button "button" at bounding box center [806, 429] width 12 height 12
click at [1109, 316] on button "Delete" at bounding box center [1108, 311] width 71 height 27
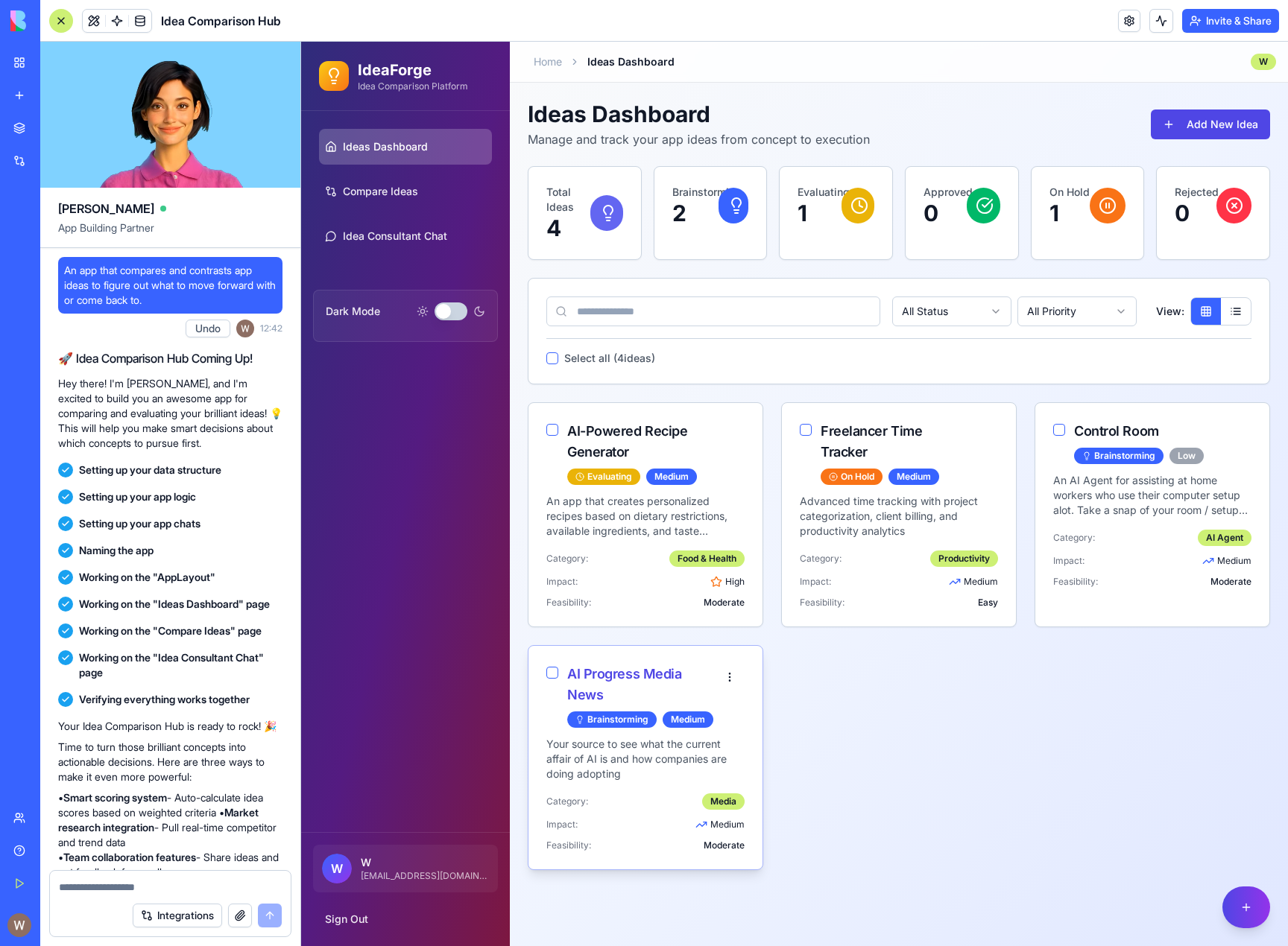
click at [558, 675] on div "AI Progress Media News Brainstorming Medium" at bounding box center [631, 695] width 168 height 64
click at [552, 675] on button "button" at bounding box center [552, 673] width 12 height 12
click at [1062, 432] on button "button" at bounding box center [1059, 429] width 12 height 12
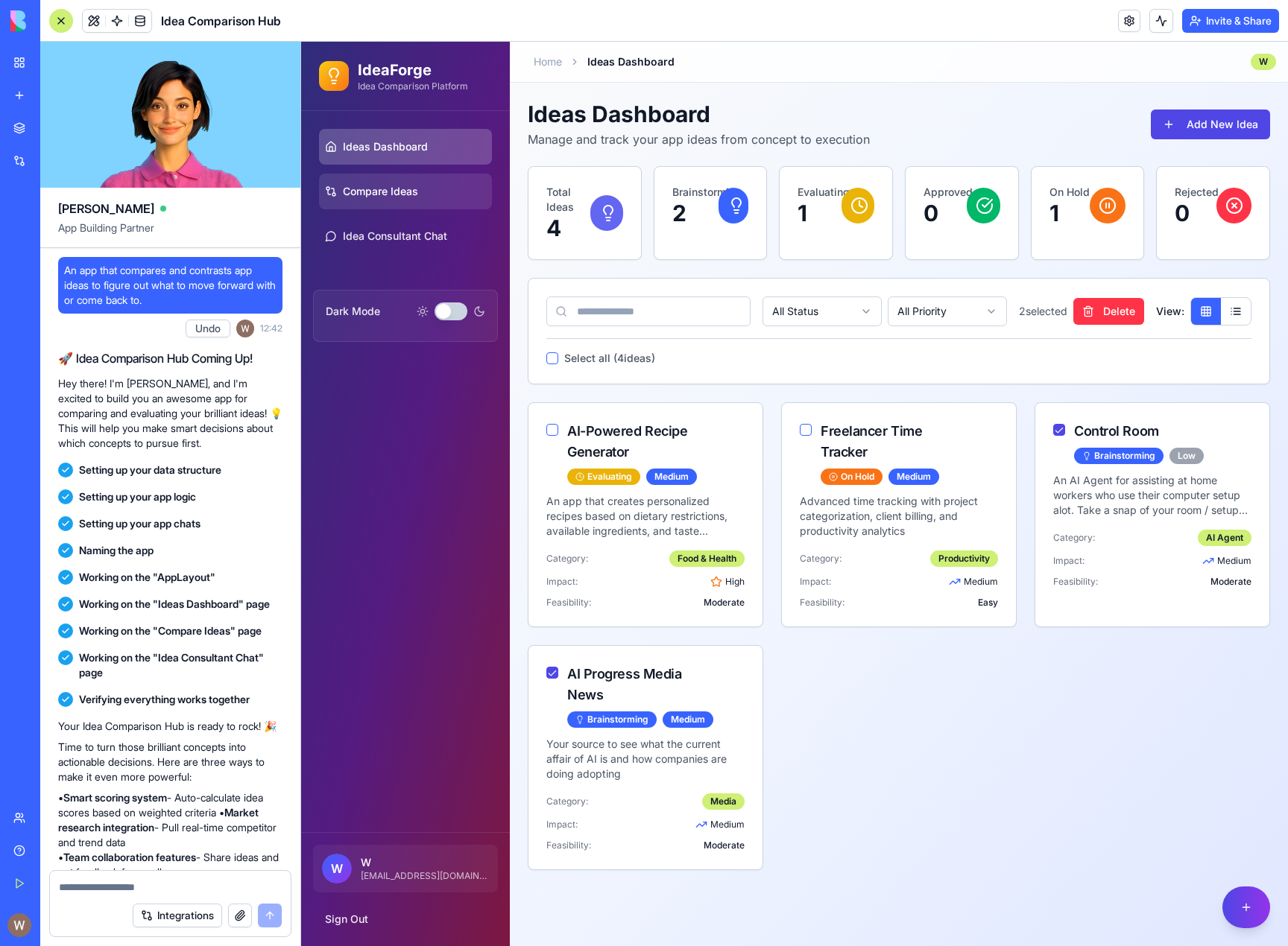
click at [367, 190] on span "Compare Ideas" at bounding box center [380, 191] width 76 height 15
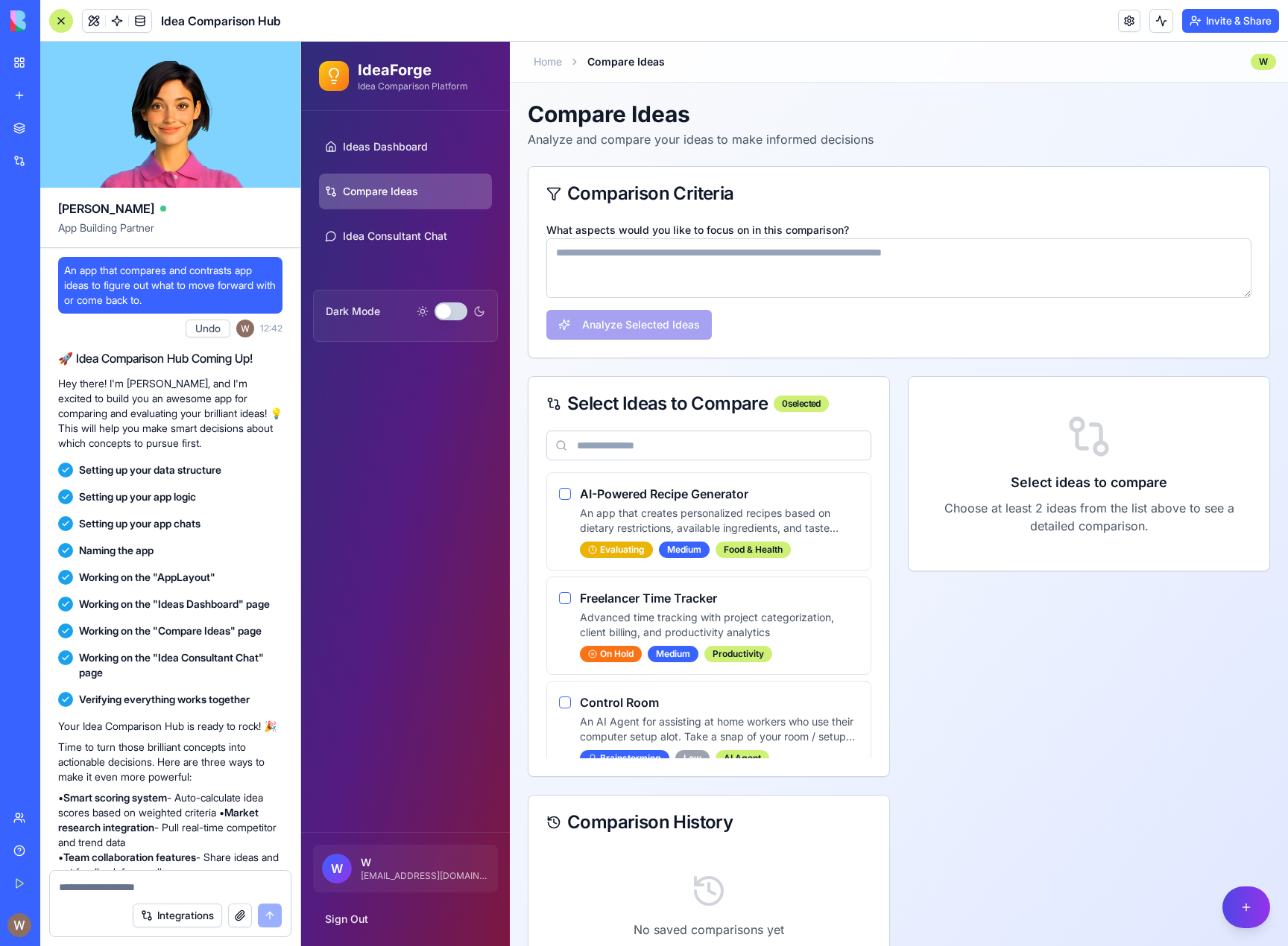
scroll to position [35, 0]
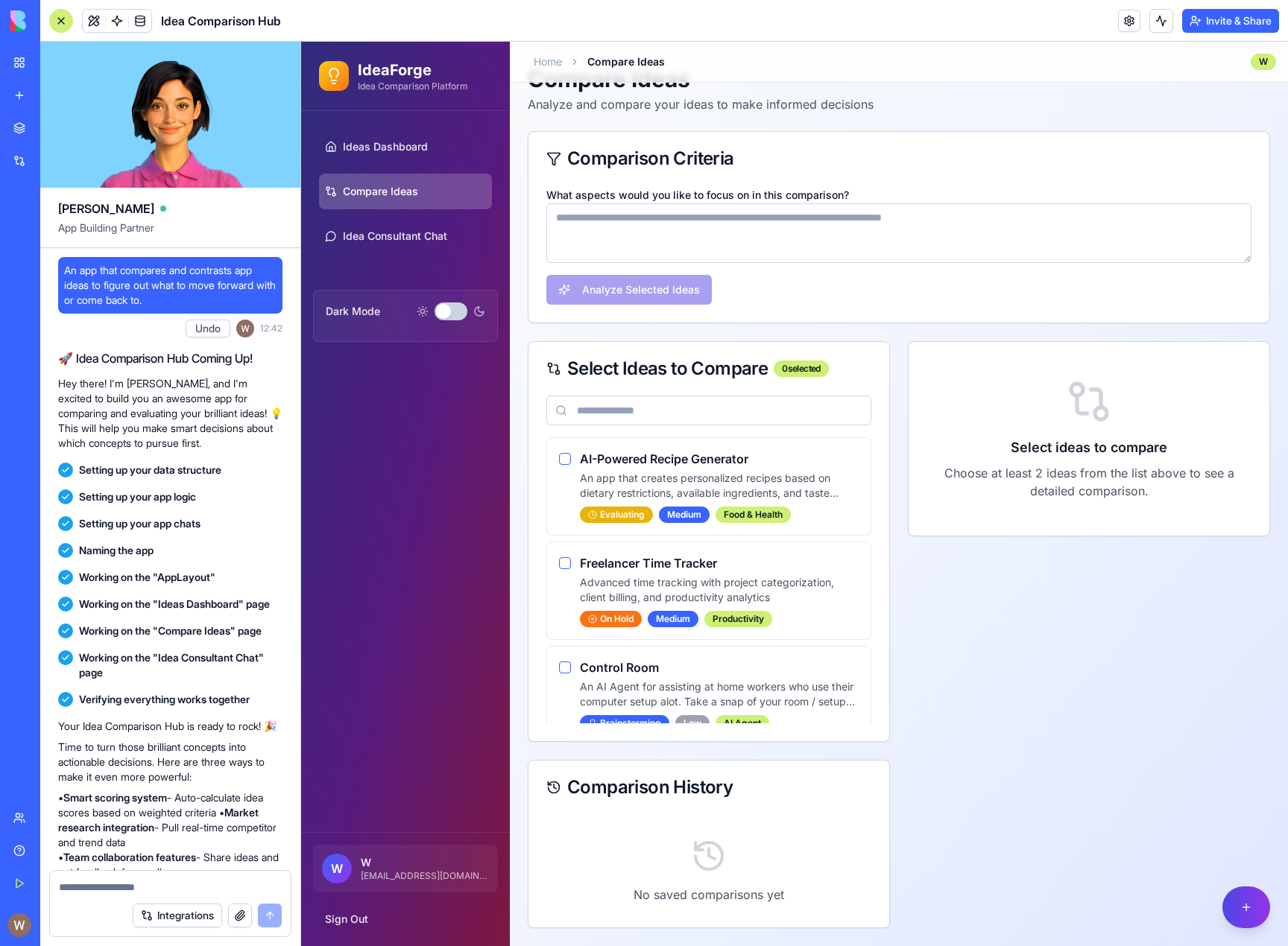
click at [807, 228] on textarea "What aspects would you like to focus on in this comparison?" at bounding box center [899, 233] width 705 height 59
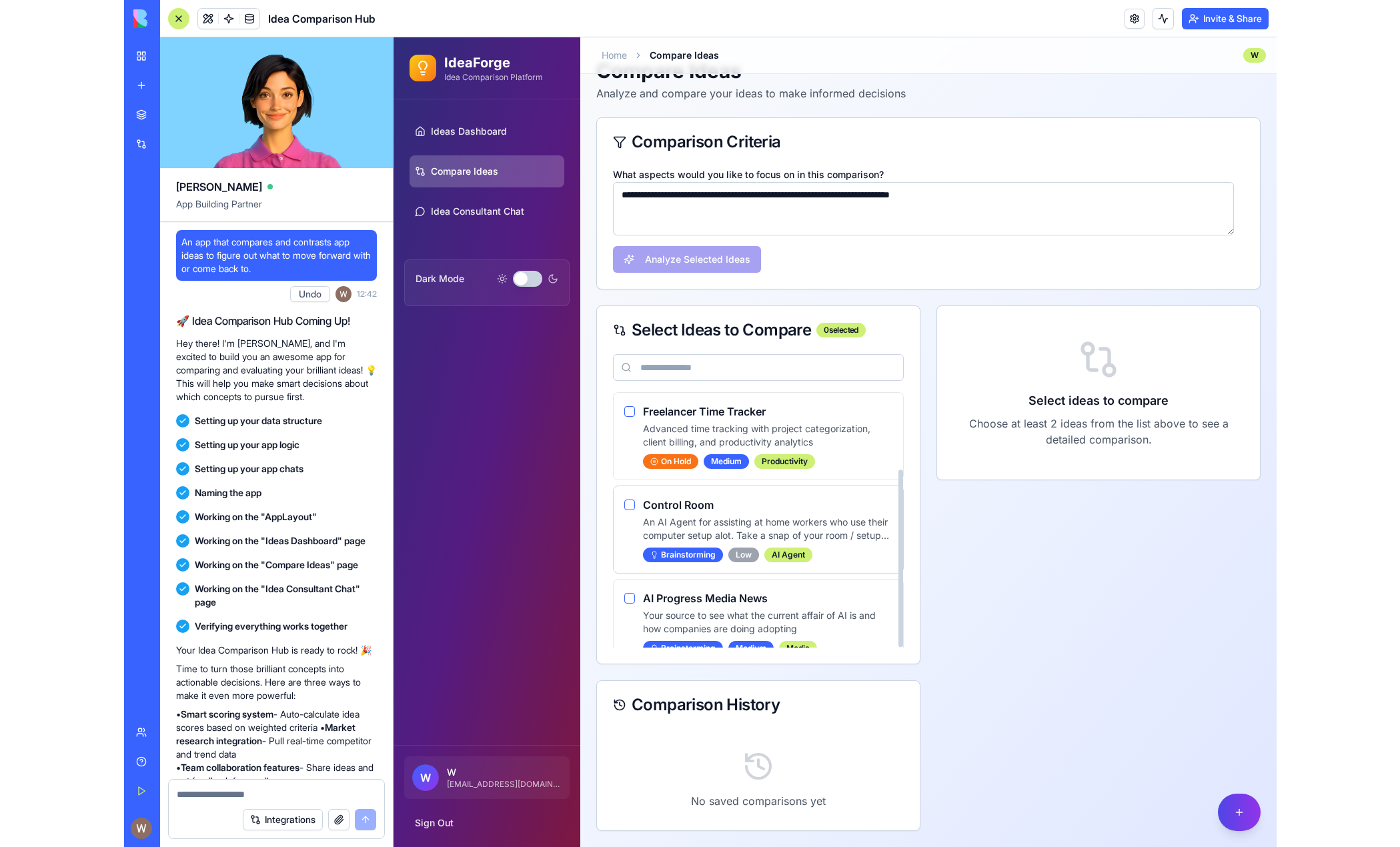
scroll to position [112, 0]
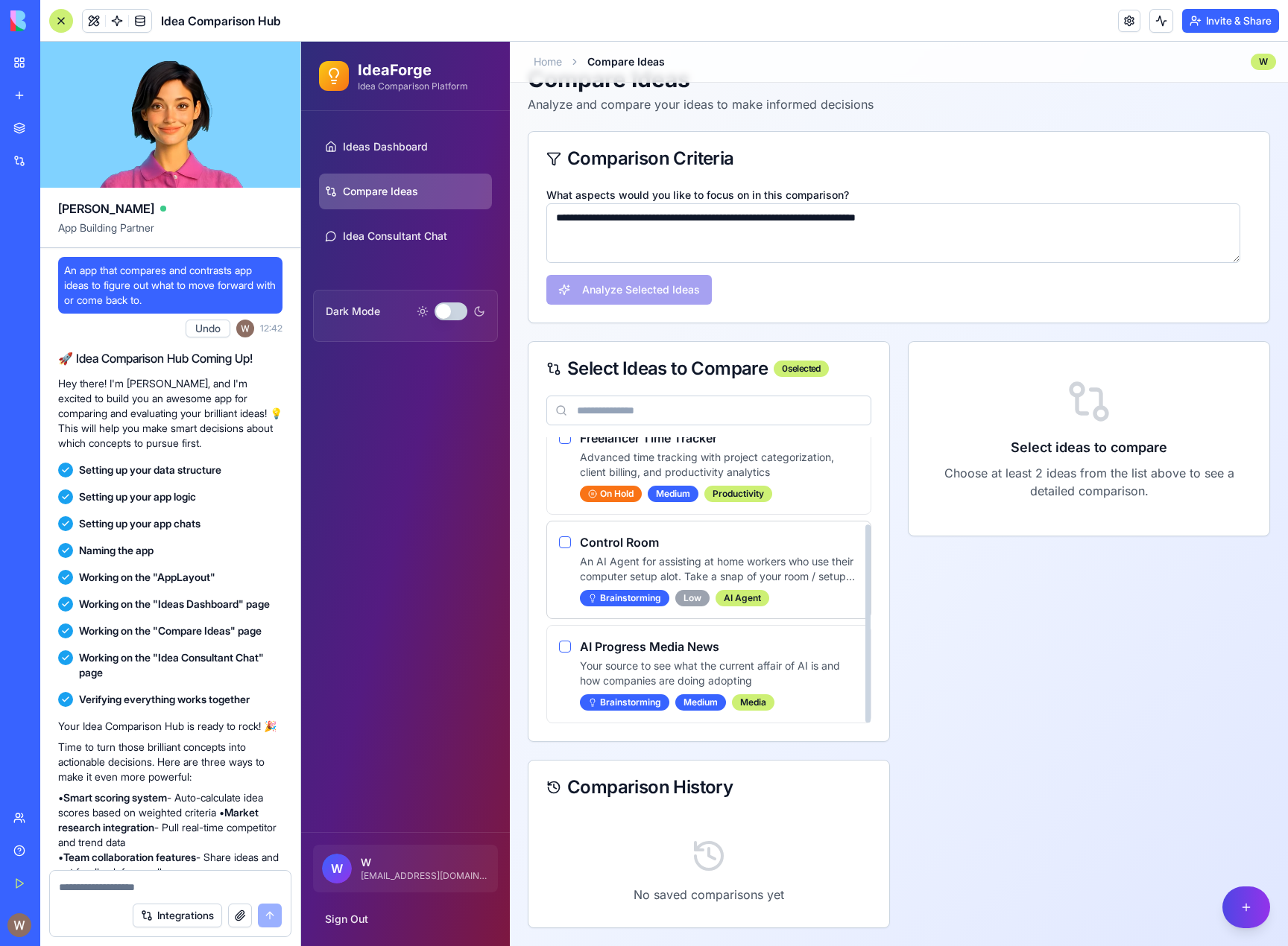
type textarea "**********"
click at [566, 536] on div "Control Room An AI Agent for assisting at home workers who use their computer s…" at bounding box center [709, 570] width 299 height 73
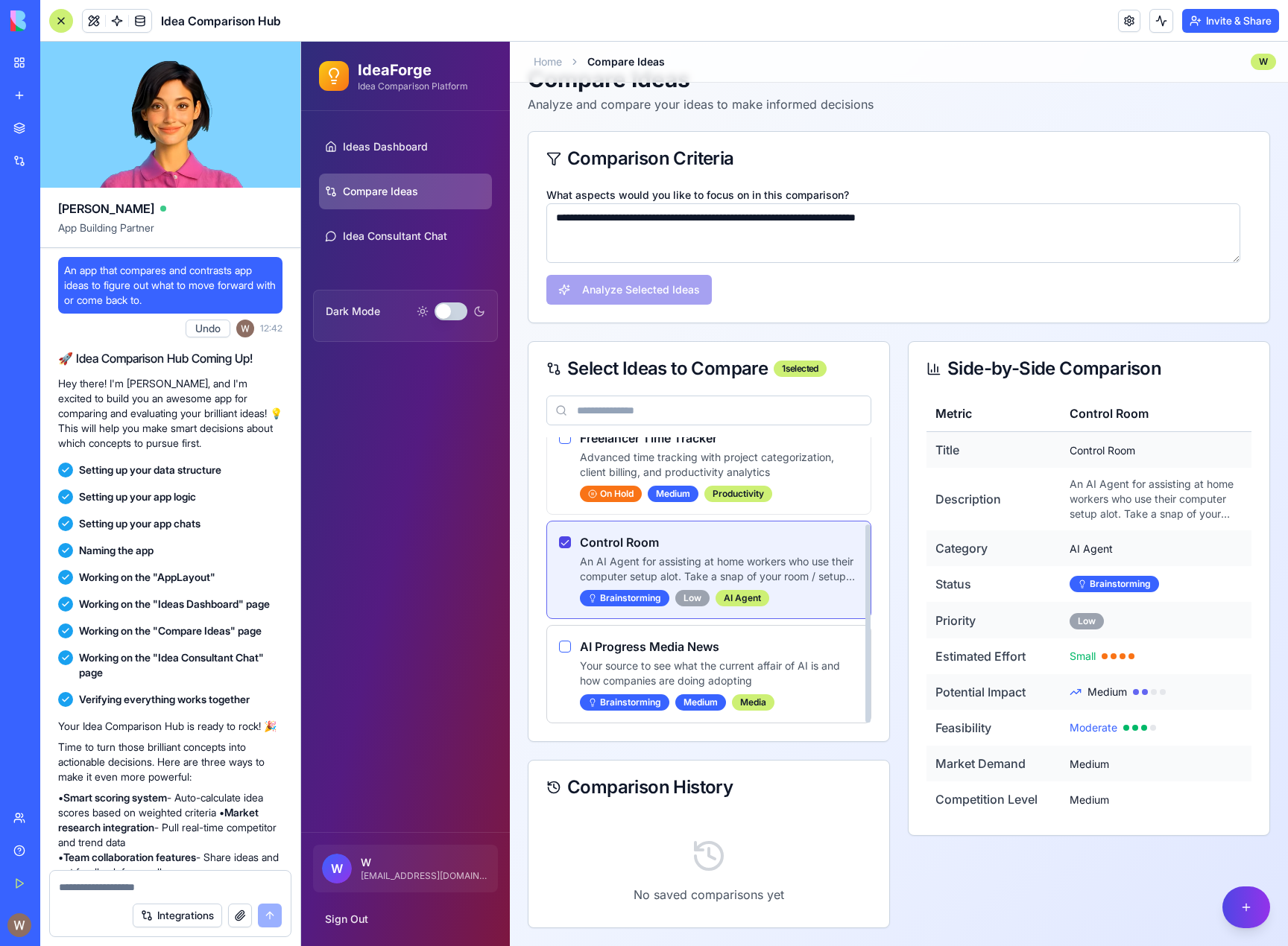
click at [565, 652] on button "button" at bounding box center [565, 647] width 12 height 12
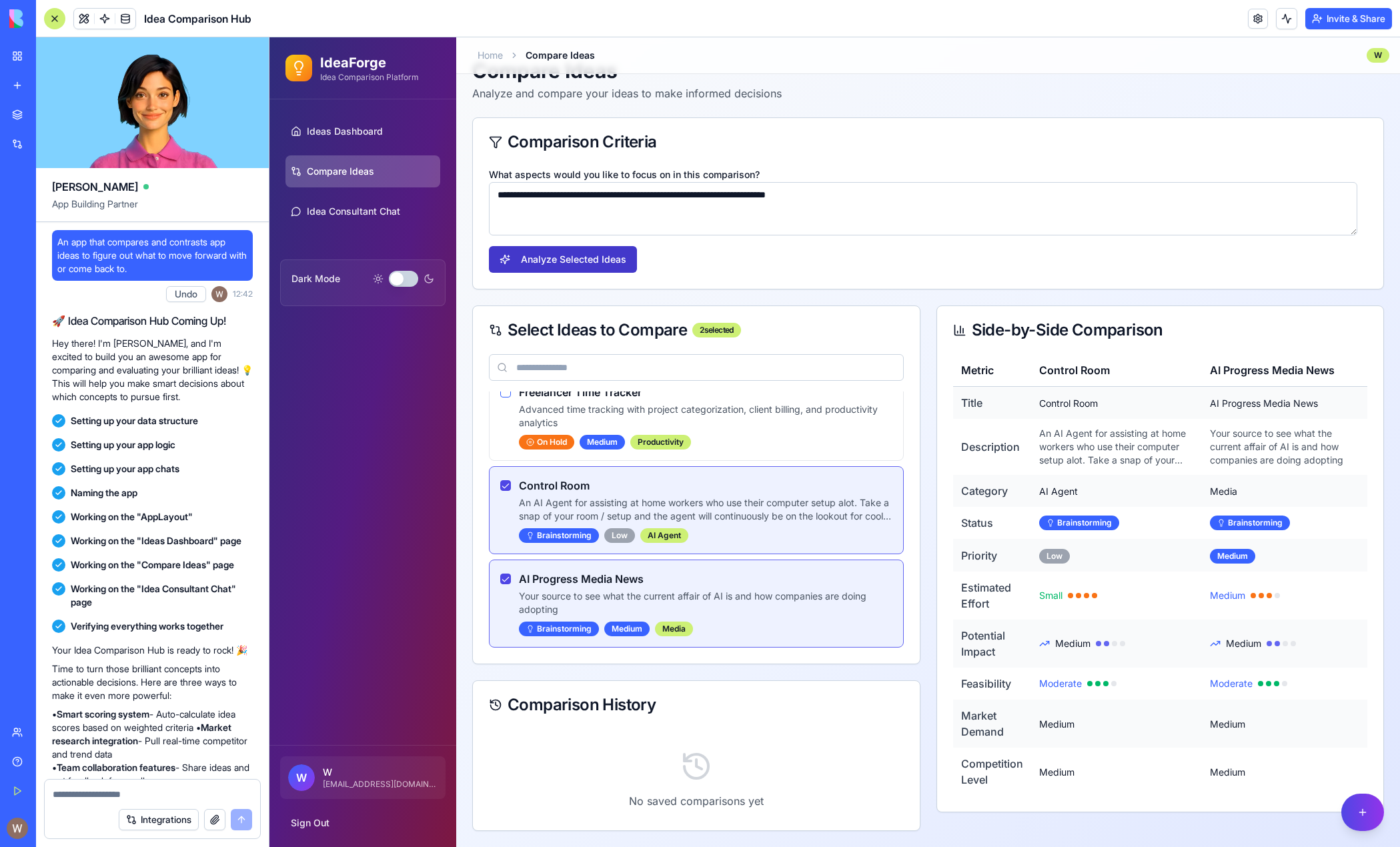
click at [588, 265] on button "Analyze Selected Ideas" at bounding box center [563, 259] width 148 height 27
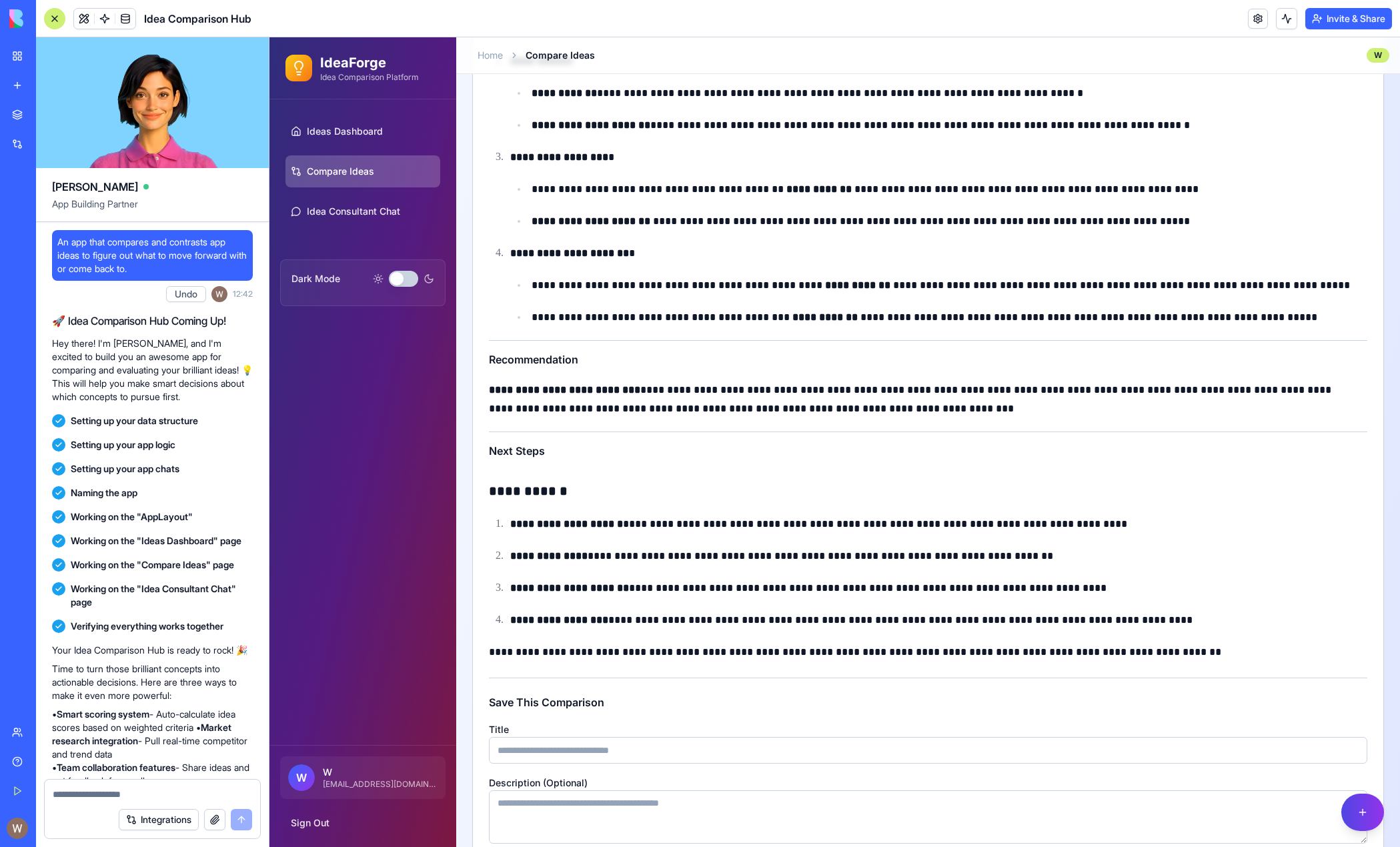
scroll to position [1946, 0]
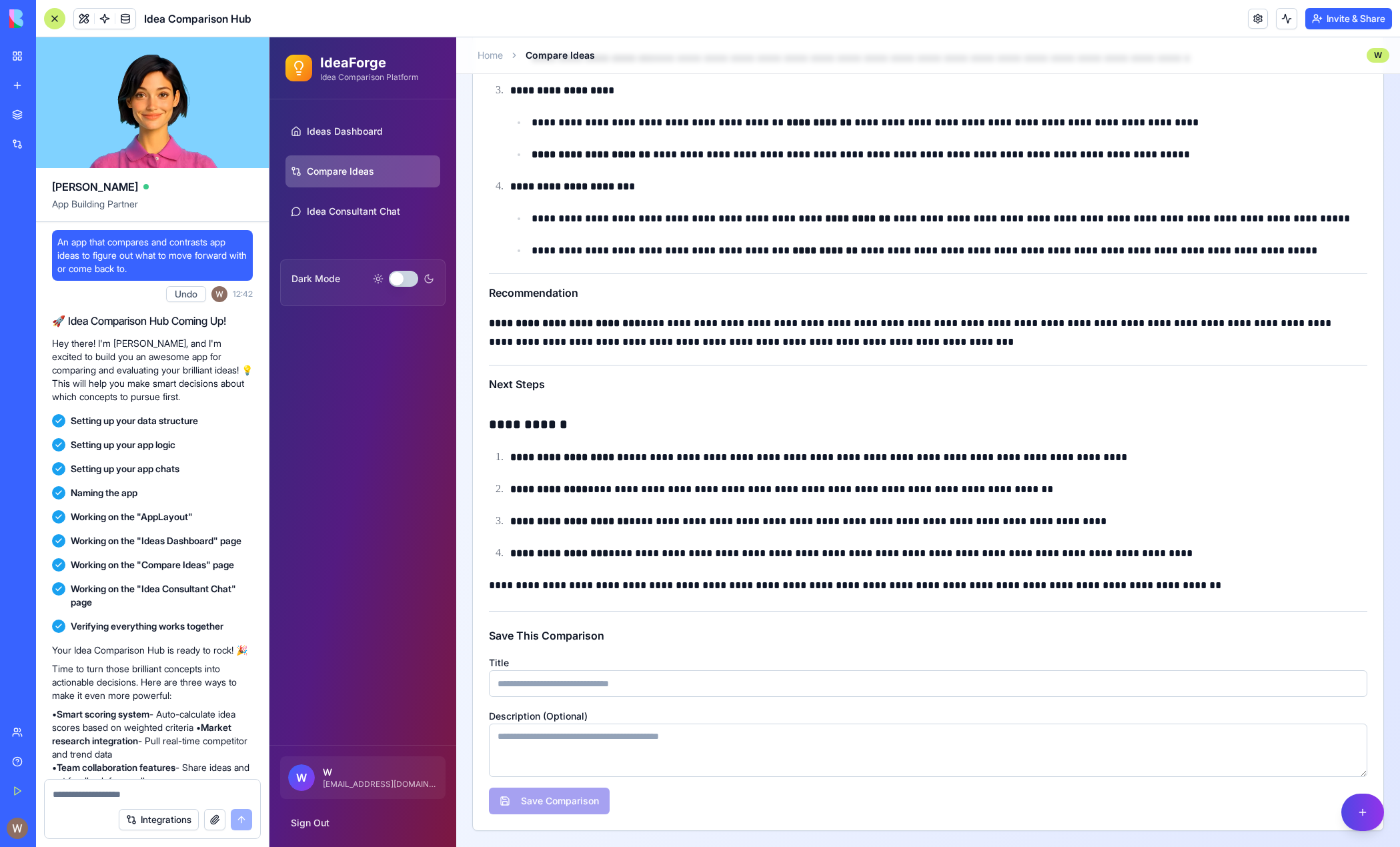
click at [593, 682] on input "Title" at bounding box center [928, 684] width 879 height 27
type input "**********"
click at [547, 801] on button "Save Comparison" at bounding box center [550, 801] width 121 height 27
click at [1152, 18] on button at bounding box center [1286, 18] width 21 height 21
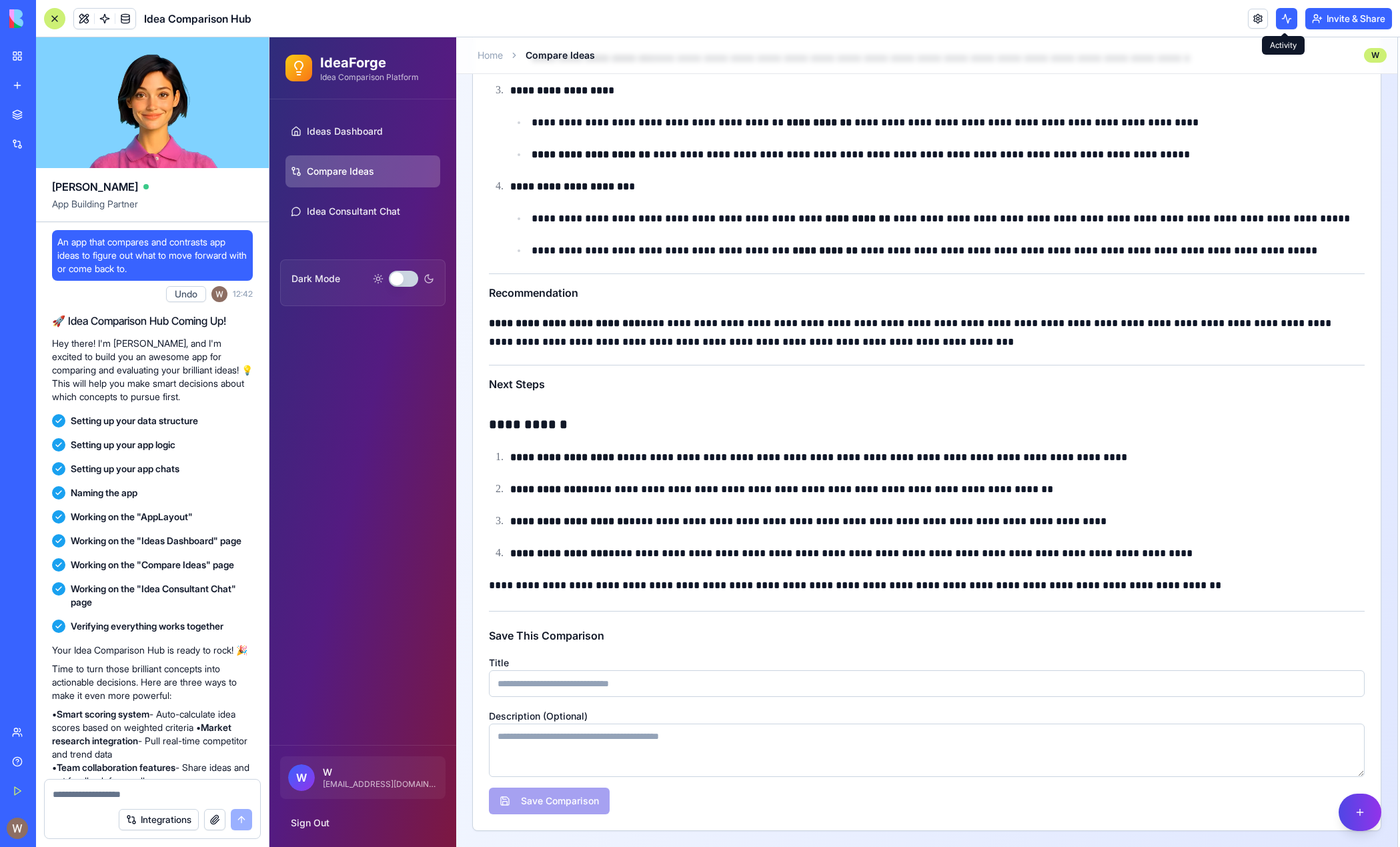
scroll to position [1946, 0]
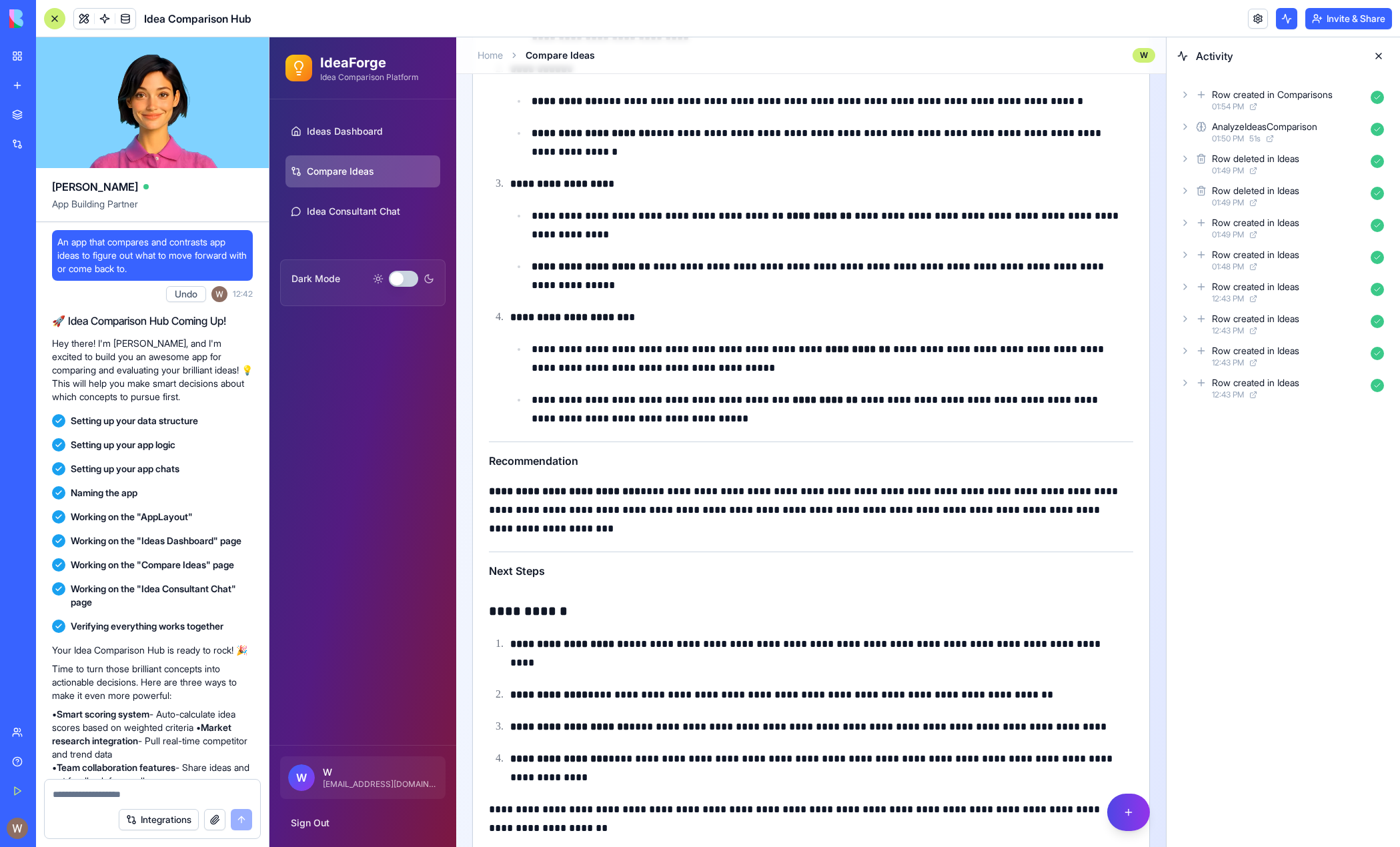
click at [1152, 384] on icon at bounding box center [1185, 383] width 11 height 11
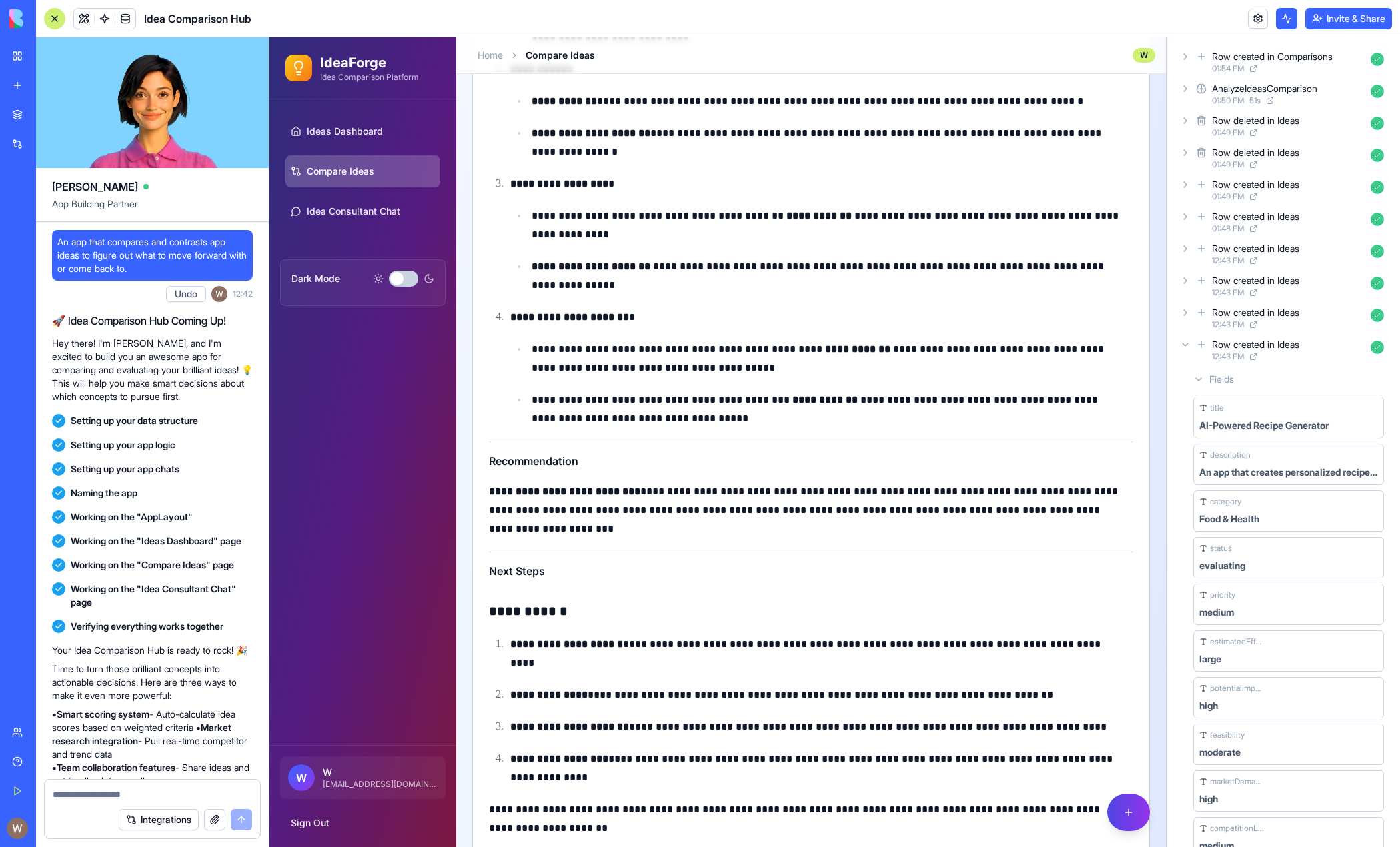
scroll to position [0, 0]
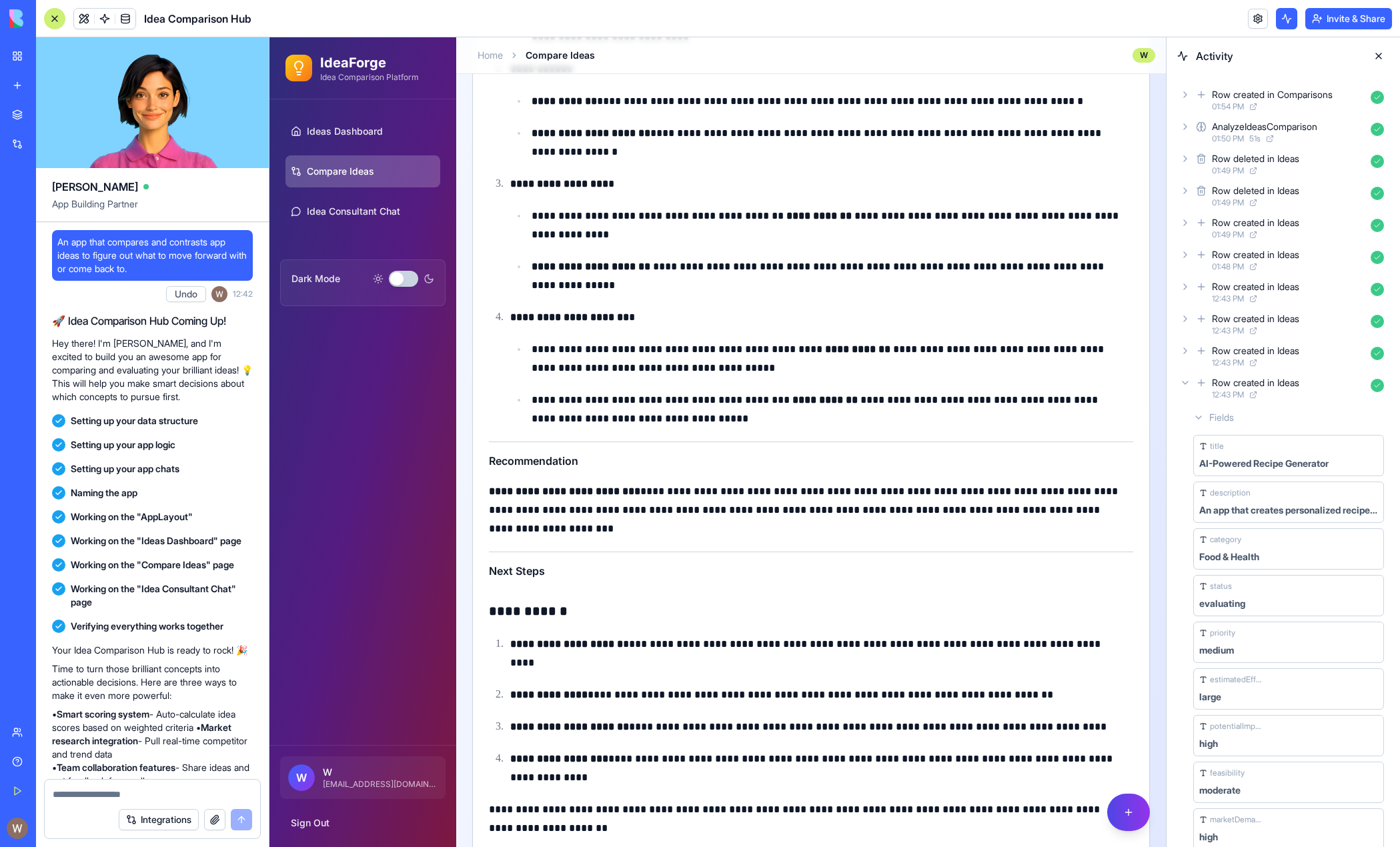
click at [1152, 382] on icon at bounding box center [1185, 383] width 5 height 3
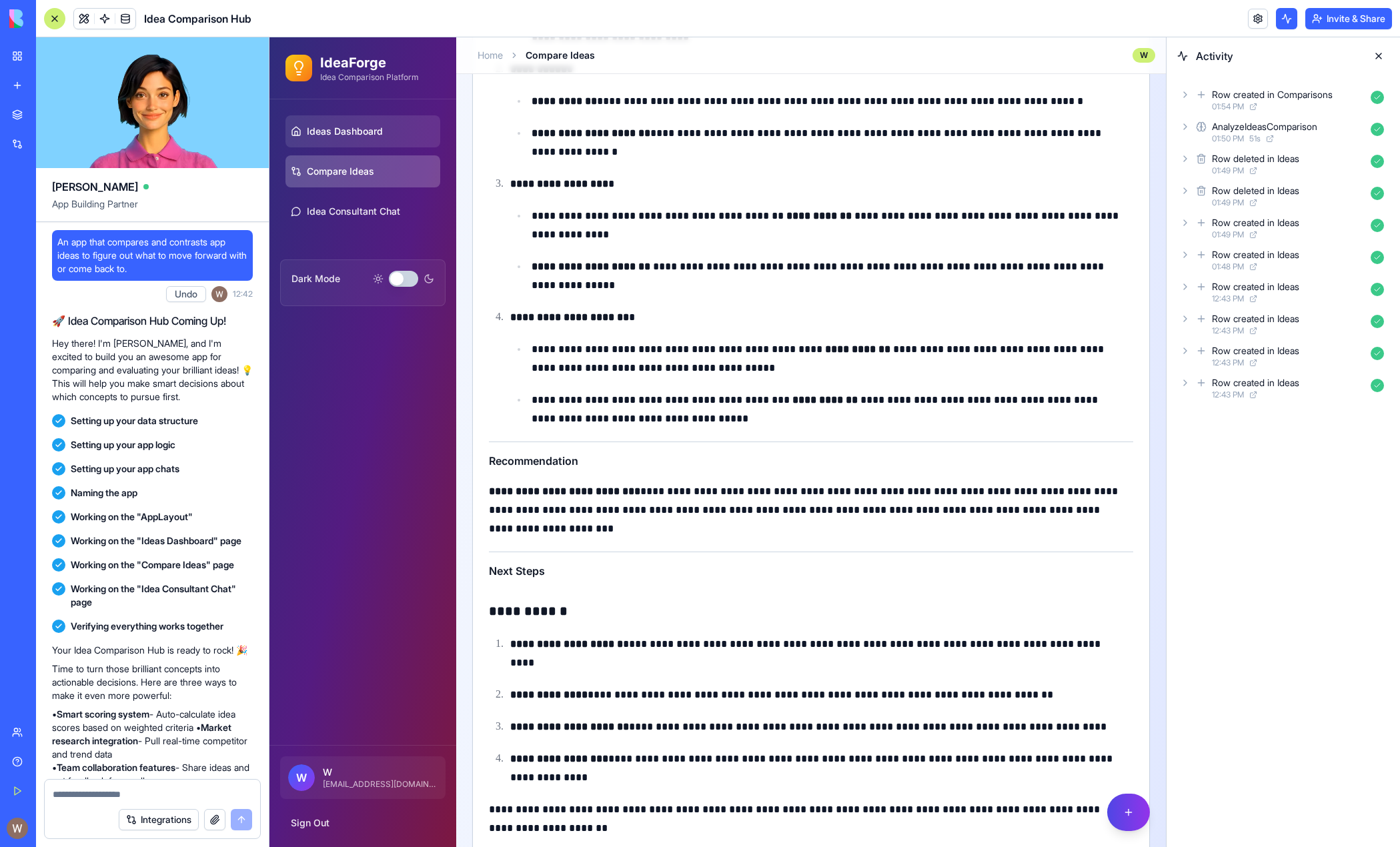
click at [363, 133] on span "Ideas Dashboard" at bounding box center [344, 131] width 76 height 13
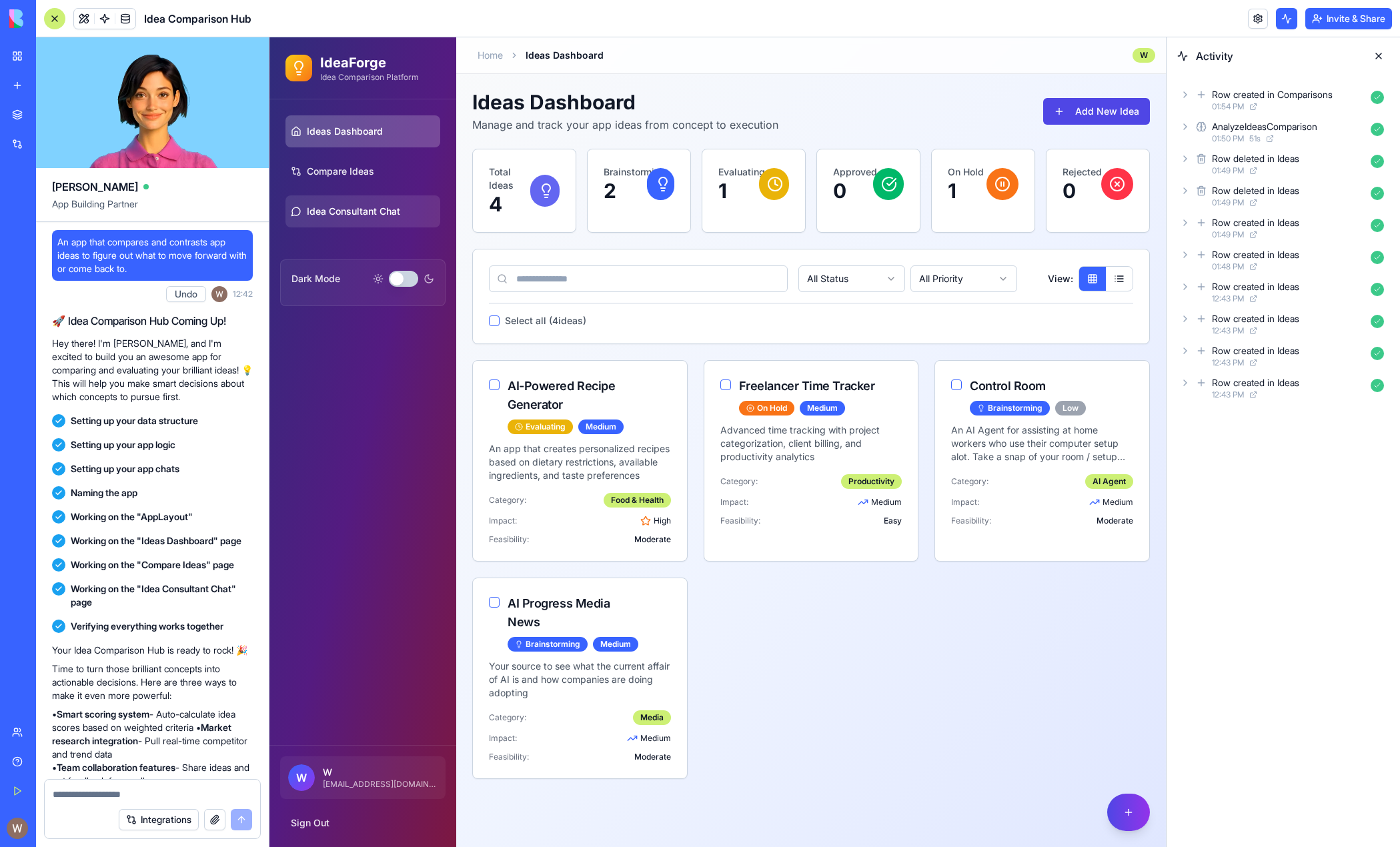
click at [348, 214] on span "Idea Consultant Chat" at bounding box center [353, 211] width 93 height 13
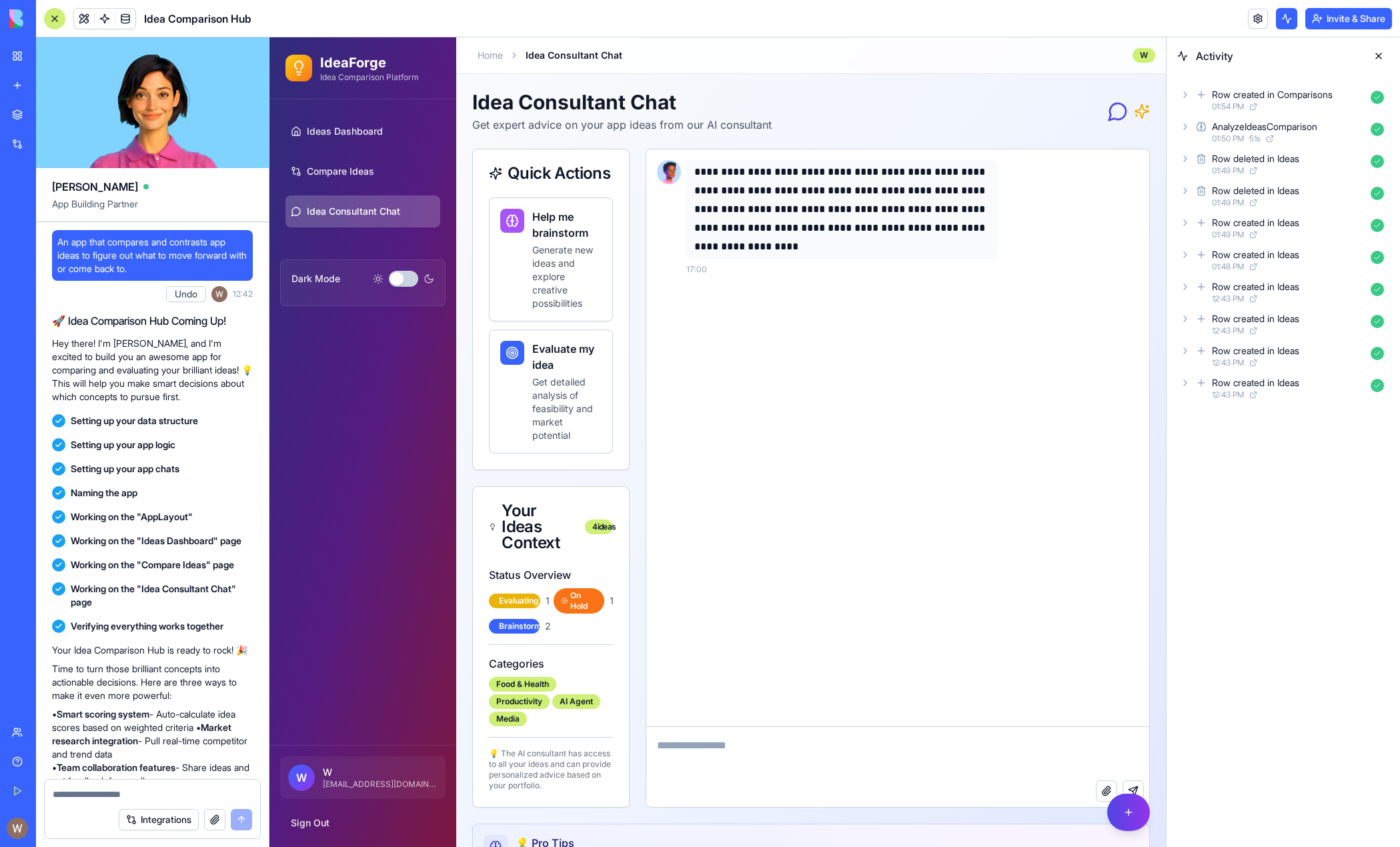
click at [50, 52] on div "My Workspace" at bounding box center [41, 56] width 17 height 13
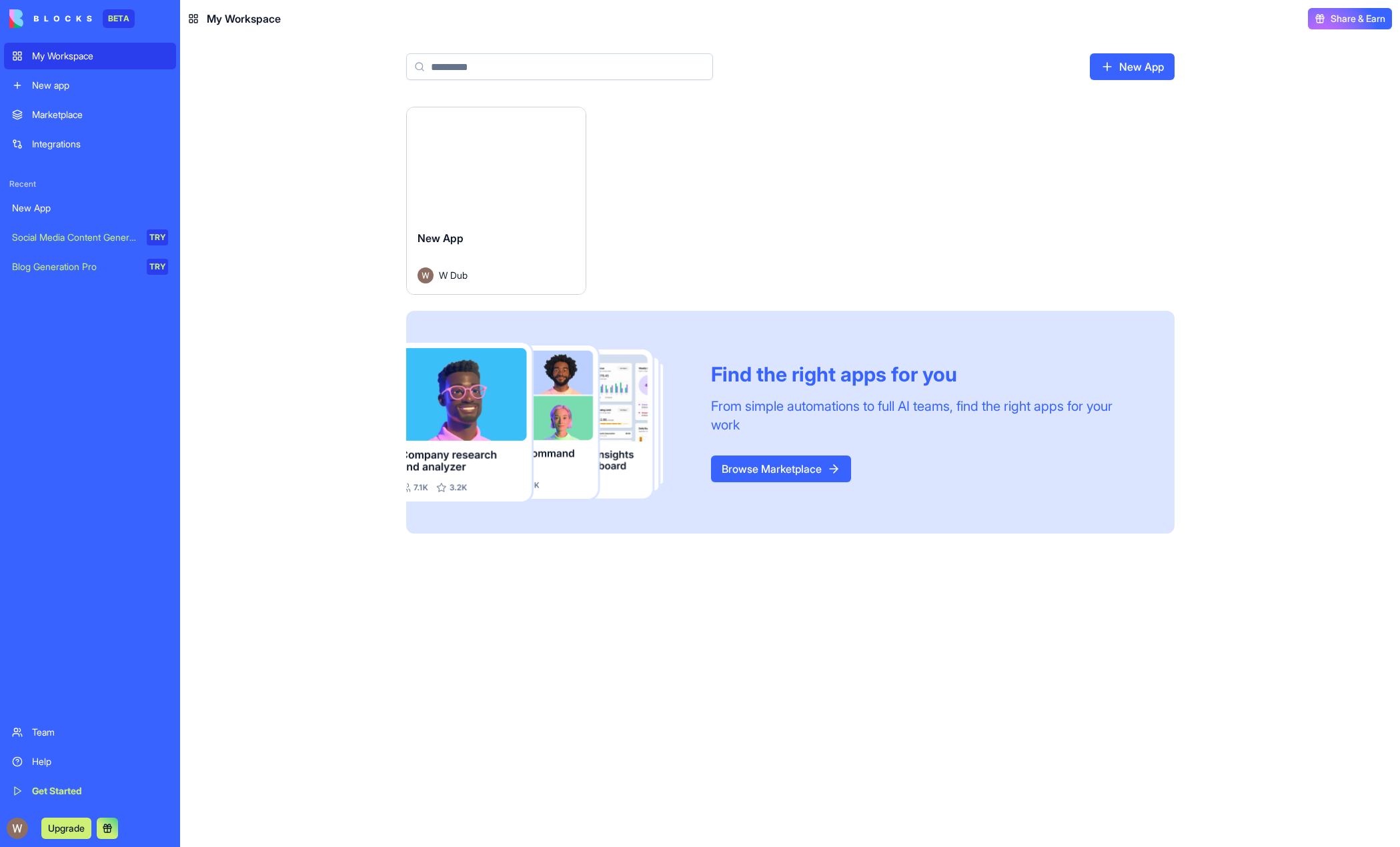
click at [869, 626] on div "Launch New App W Dub Find the right apps for you From simple automations to ful…" at bounding box center [790, 477] width 1220 height 741
